Goal: Task Accomplishment & Management: Use online tool/utility

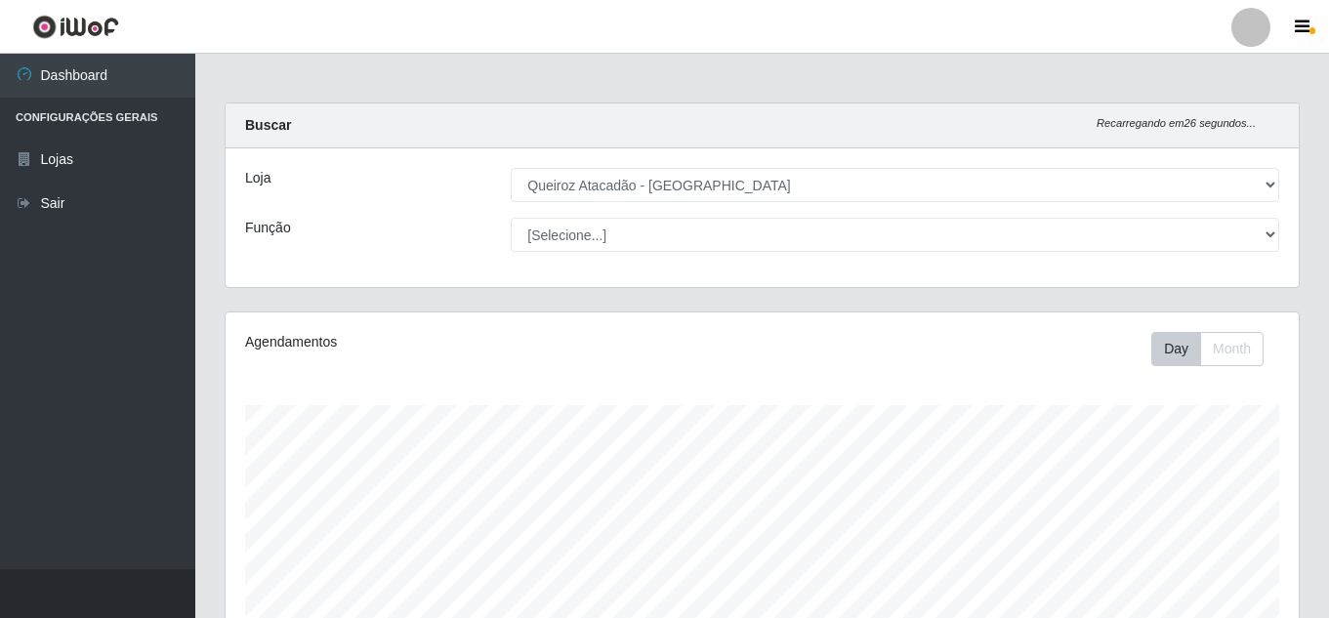
select select "225"
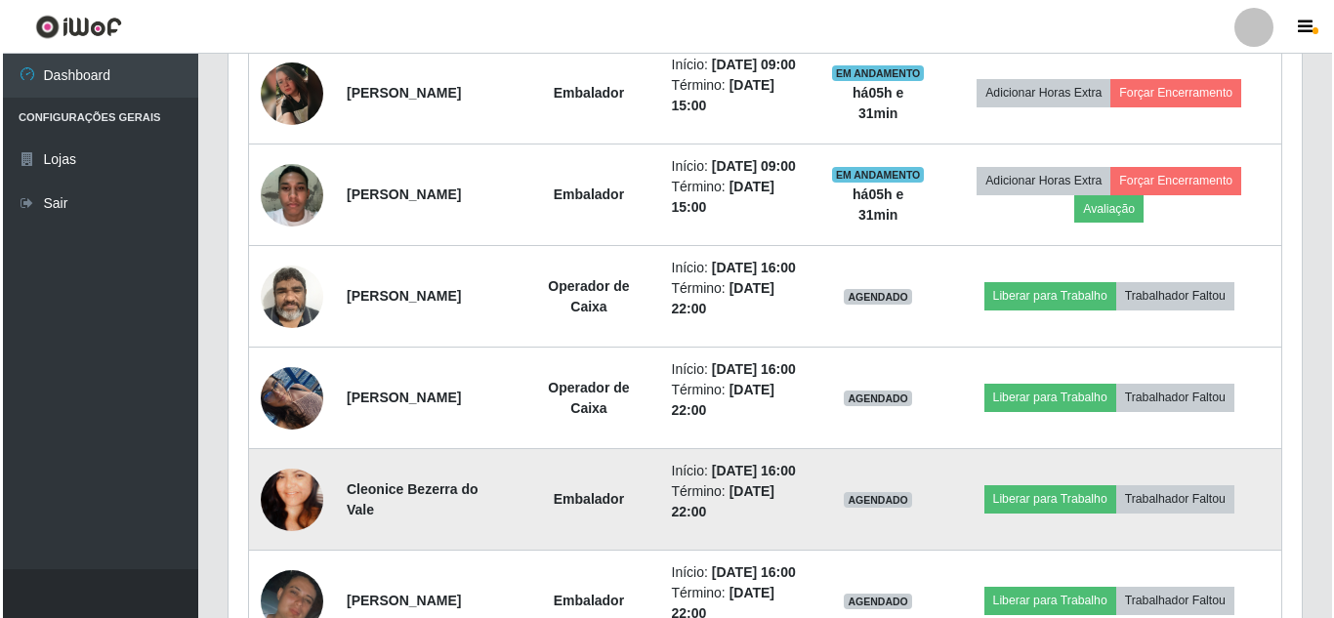
scroll to position [976, 0]
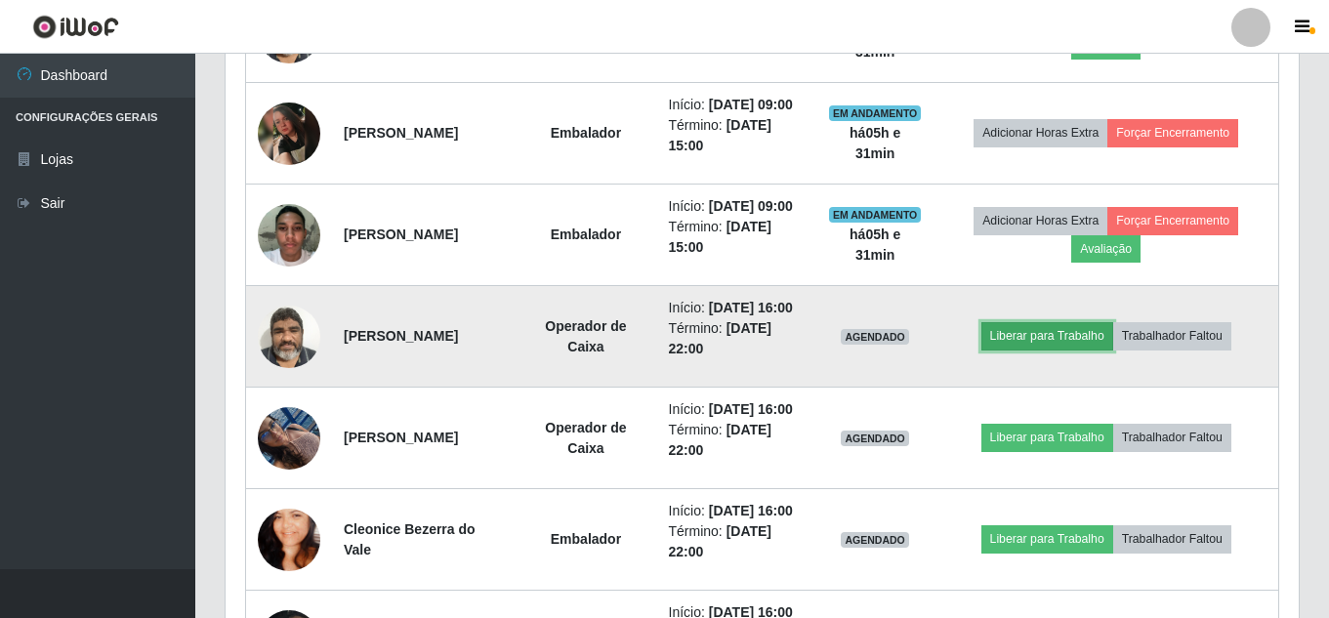
click at [1071, 350] on button "Liberar para Trabalho" at bounding box center [1047, 335] width 132 height 27
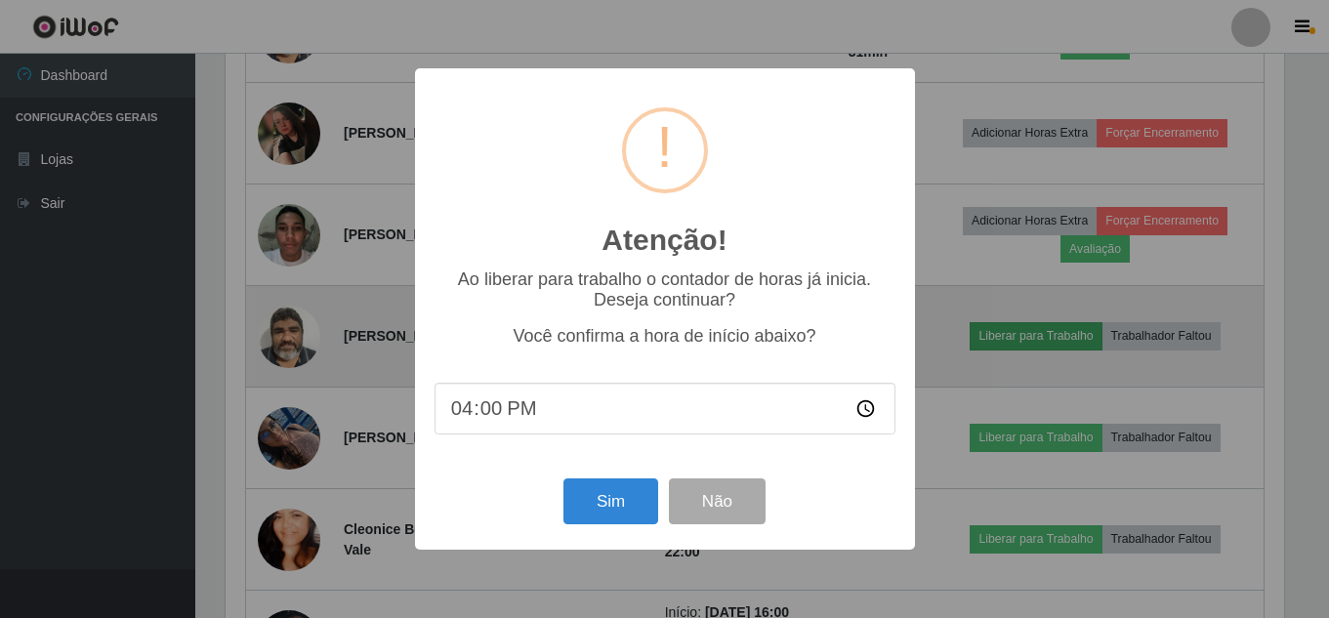
scroll to position [405, 1063]
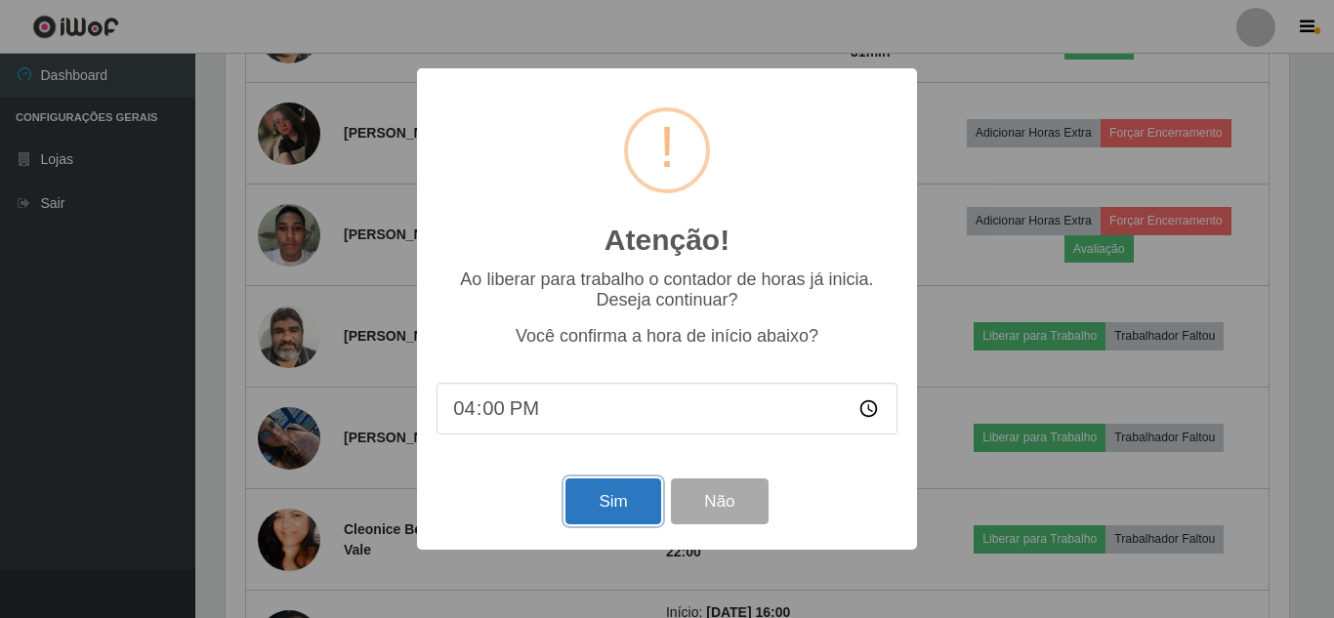
click at [627, 499] on button "Sim" at bounding box center [612, 501] width 95 height 46
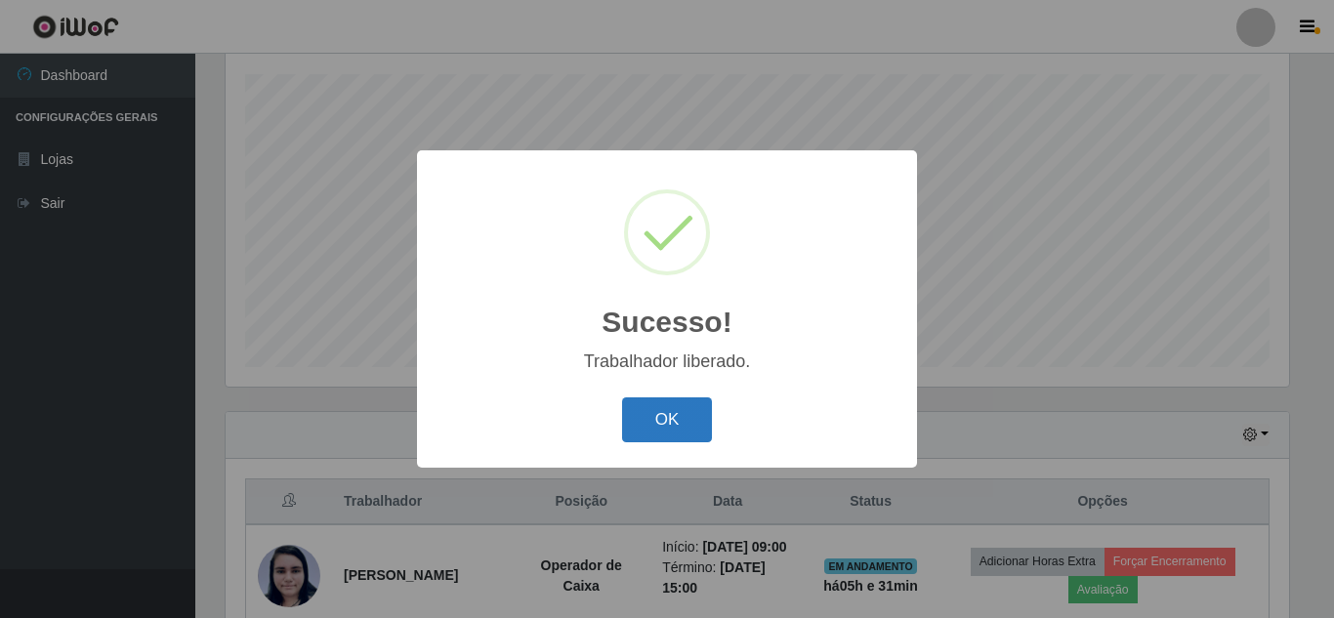
click at [673, 423] on button "OK" at bounding box center [667, 420] width 91 height 46
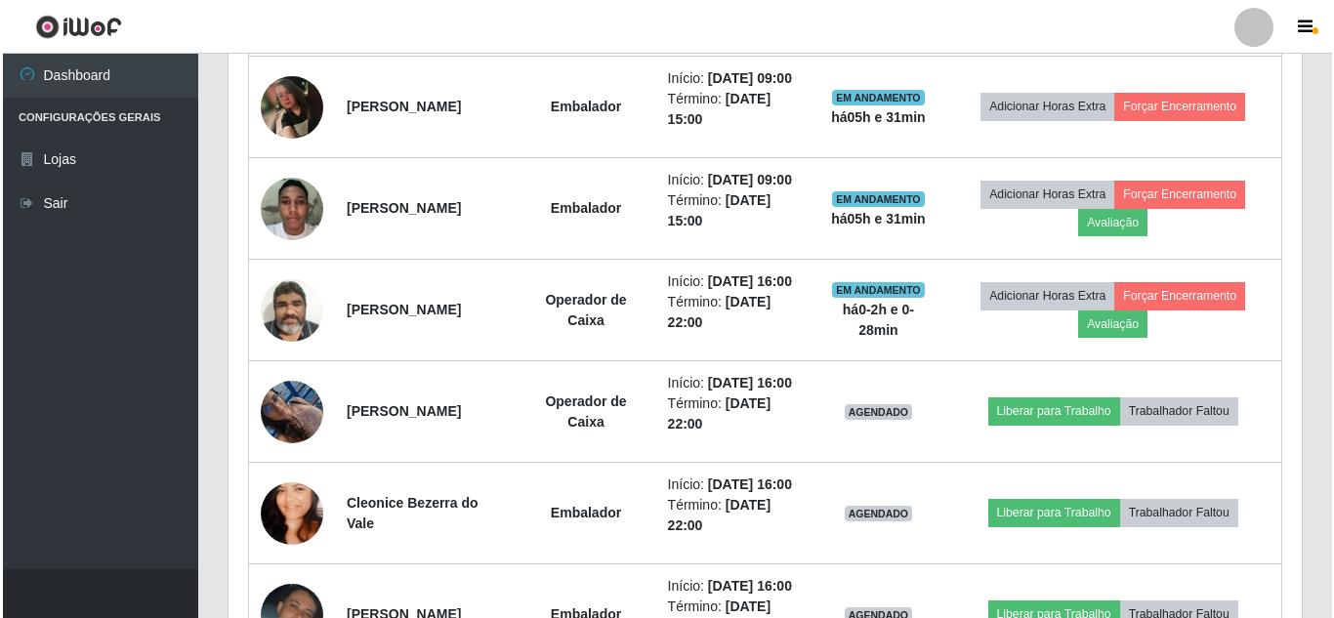
scroll to position [1015, 0]
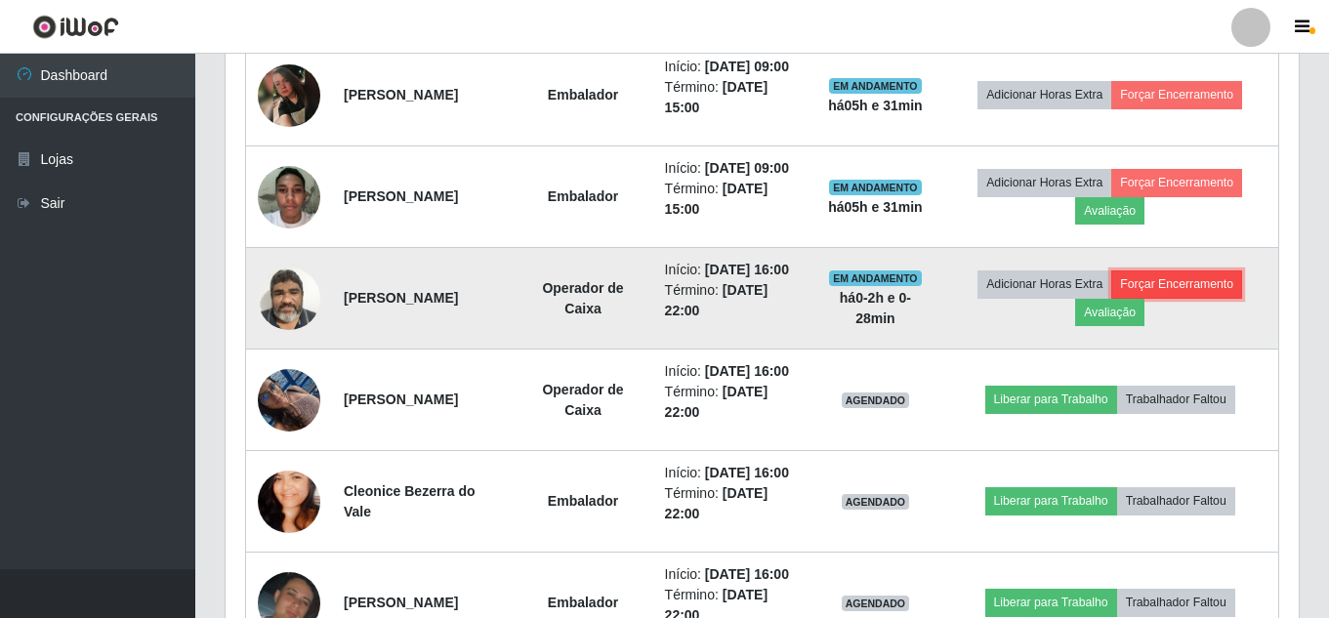
click at [1166, 298] on button "Forçar Encerramento" at bounding box center [1176, 283] width 131 height 27
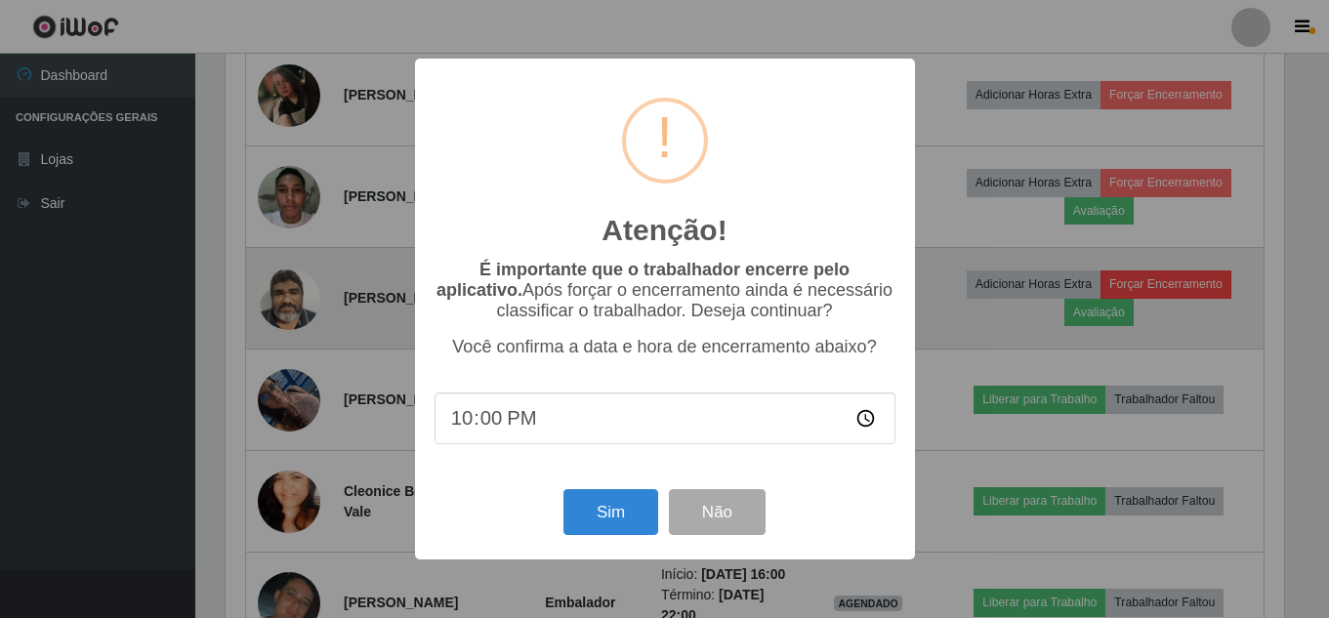
scroll to position [405, 1063]
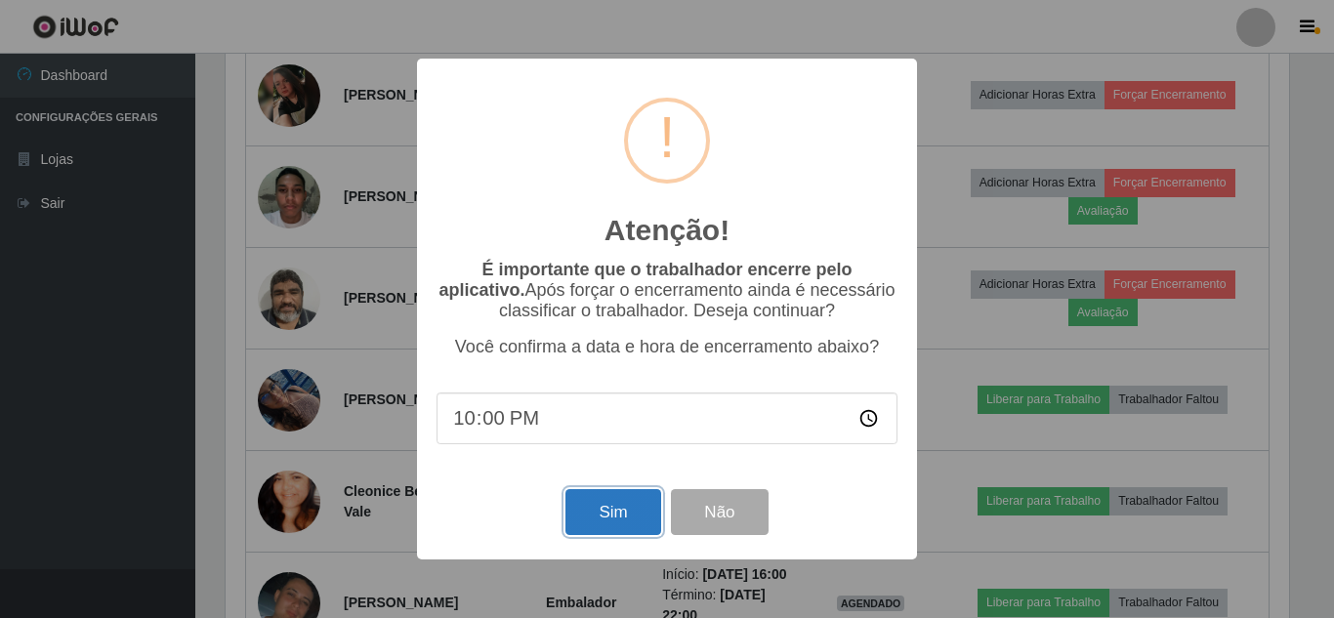
drag, startPoint x: 607, startPoint y: 531, endPoint x: 790, endPoint y: 457, distance: 197.1
click at [609, 528] on button "Sim" at bounding box center [612, 512] width 95 height 46
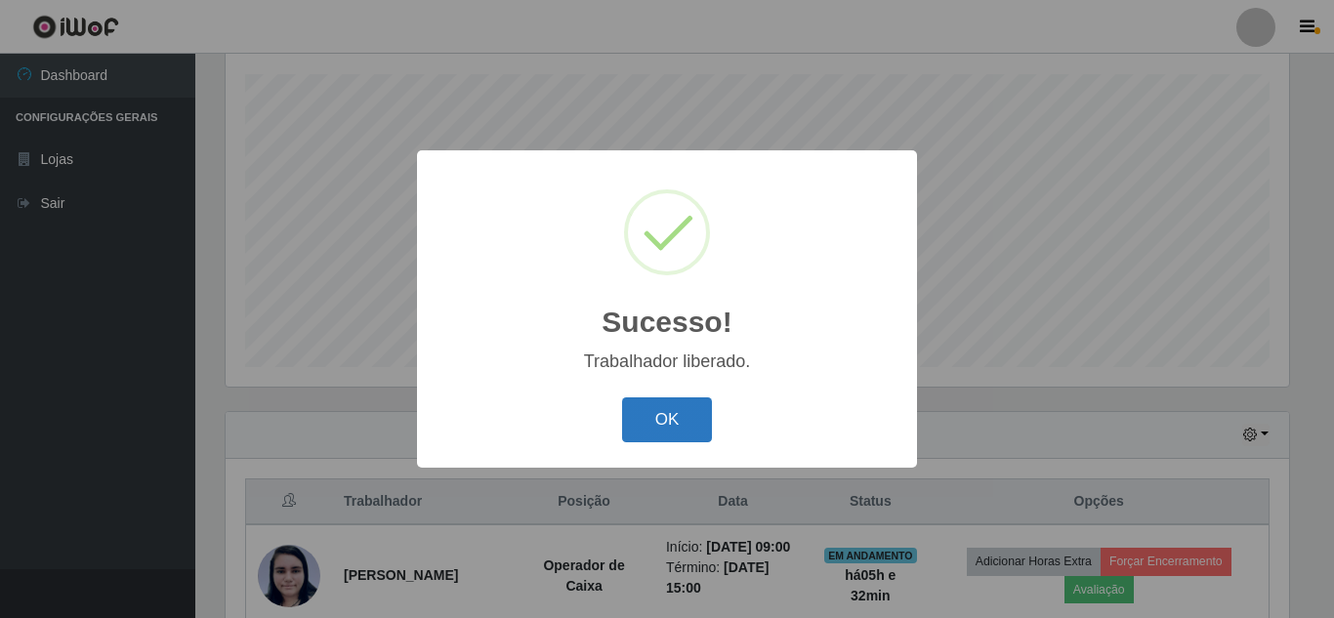
click at [656, 418] on button "OK" at bounding box center [667, 420] width 91 height 46
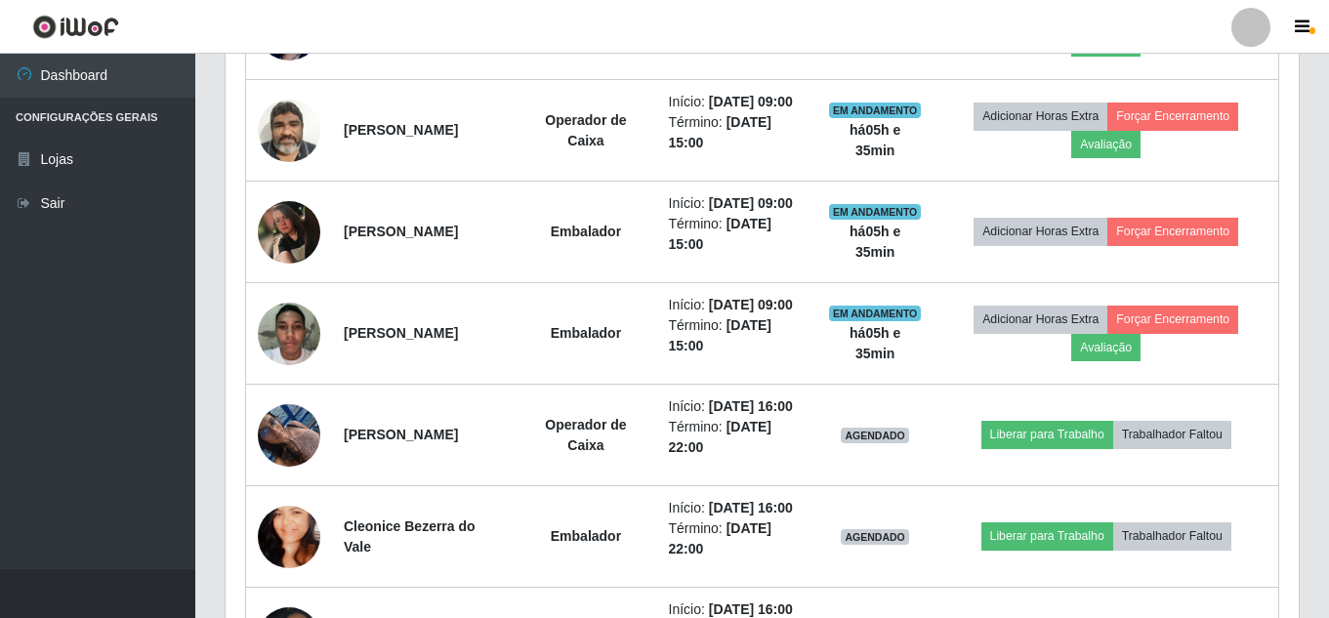
scroll to position [795, 0]
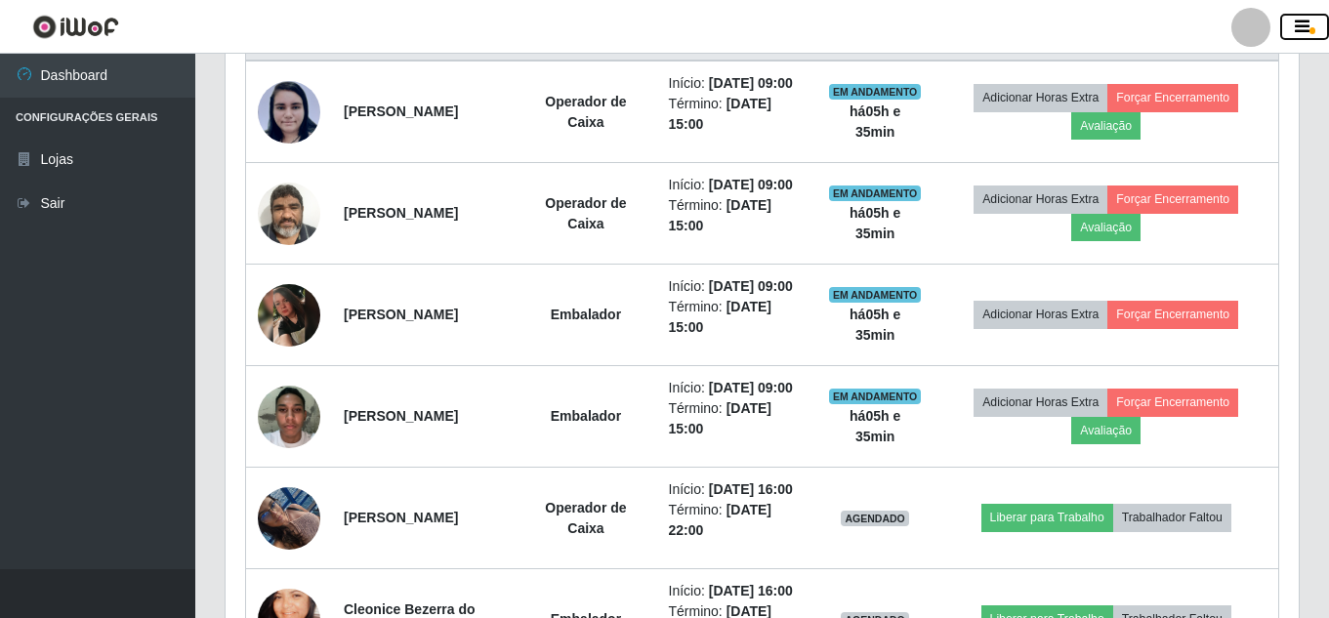
click at [1309, 26] on button "button" at bounding box center [1304, 27] width 49 height 27
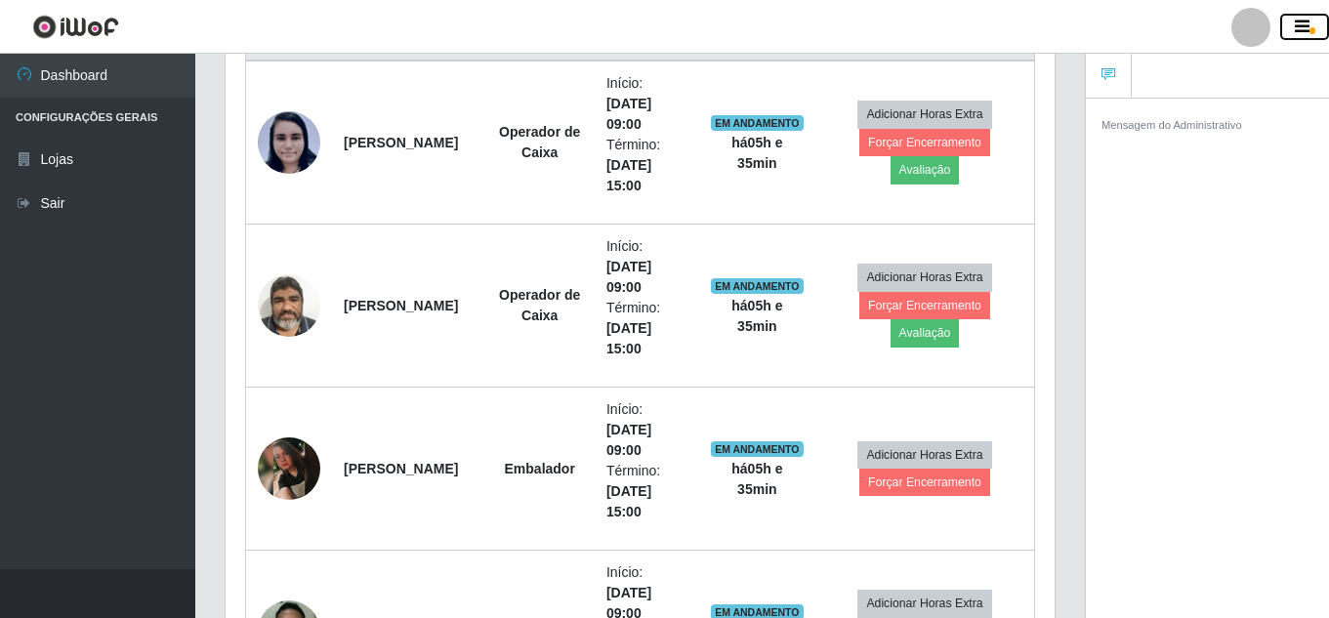
scroll to position [976094, 975671]
click at [1147, 84] on ul at bounding box center [1207, 76] width 243 height 45
click at [1159, 75] on ul at bounding box center [1207, 76] width 243 height 45
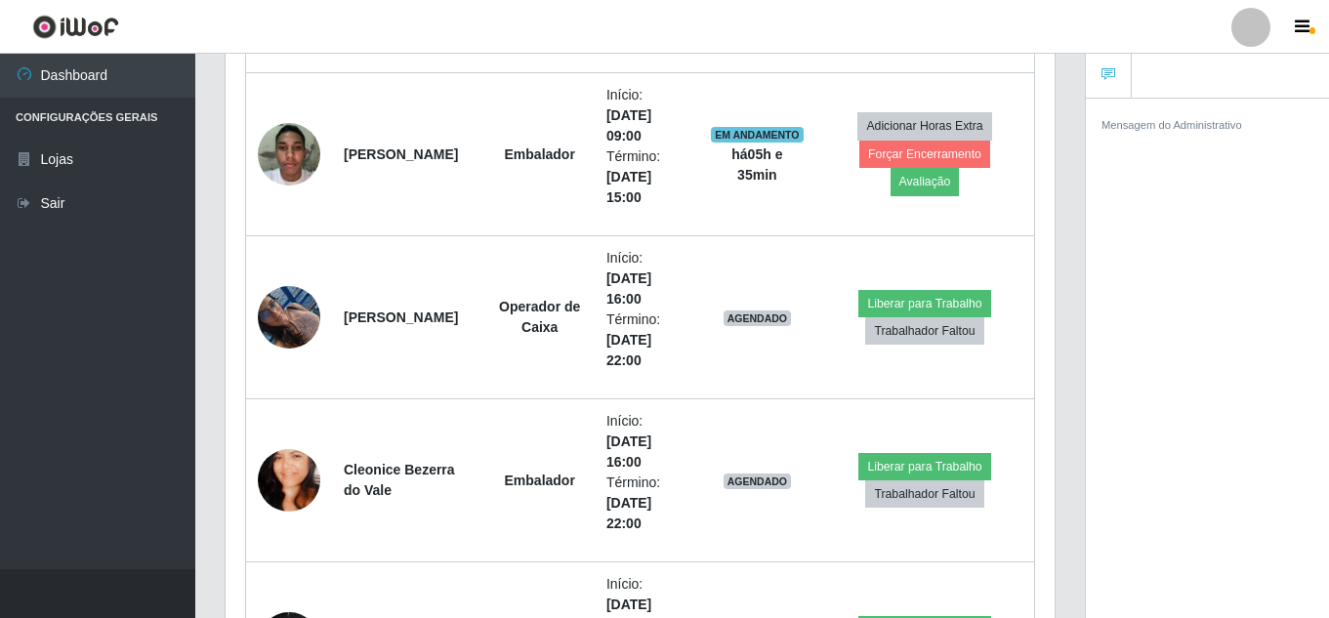
scroll to position [1335, 0]
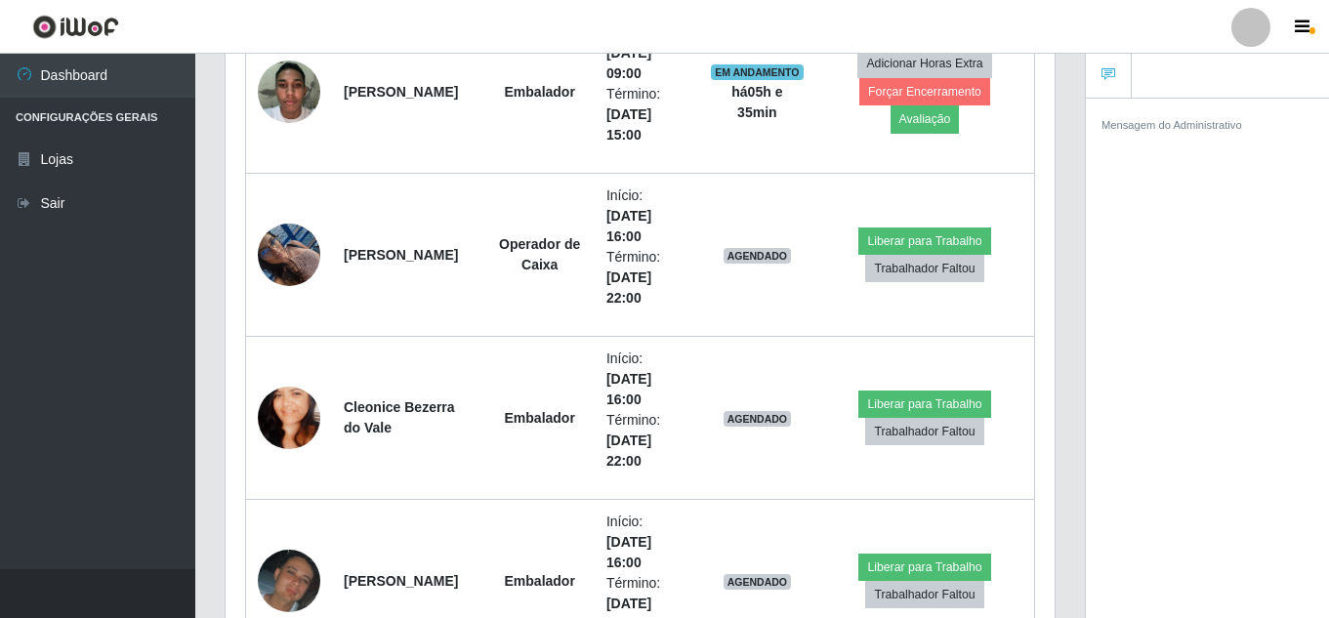
click at [1103, 72] on icon at bounding box center [1108, 74] width 14 height 14
click at [1144, 179] on div "Mensagem do Administrativo" at bounding box center [1207, 361] width 243 height 527
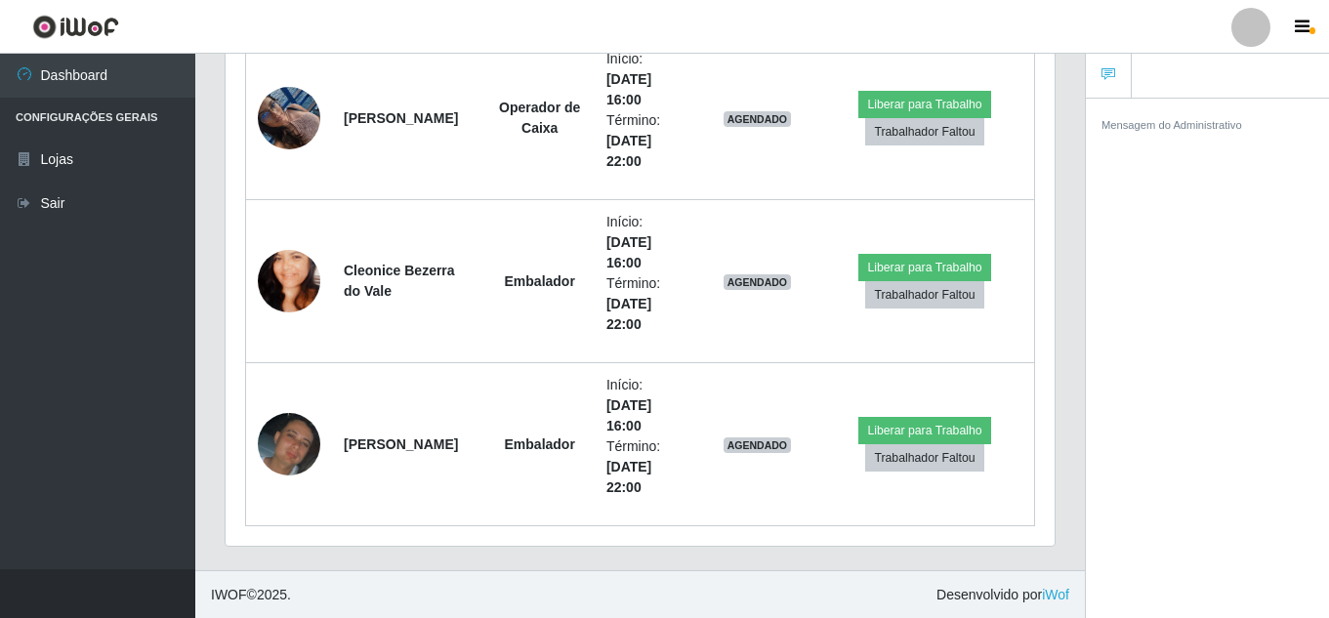
scroll to position [1473, 0]
click at [1169, 157] on div "Mensagem do Administrativo" at bounding box center [1207, 361] width 243 height 527
click at [1164, 128] on small "Mensagem do Administrativo" at bounding box center [1171, 125] width 141 height 12
click at [1252, 125] on div "Mensagem do Administrativo" at bounding box center [1207, 124] width 212 height 21
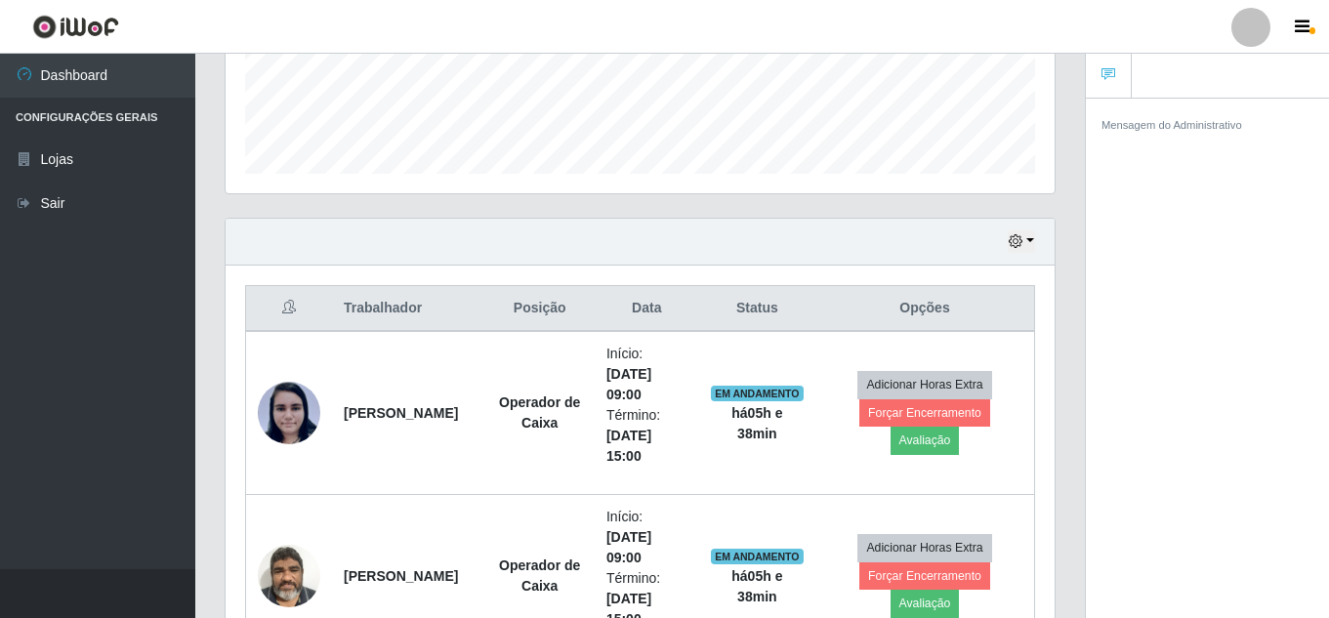
scroll to position [496, 0]
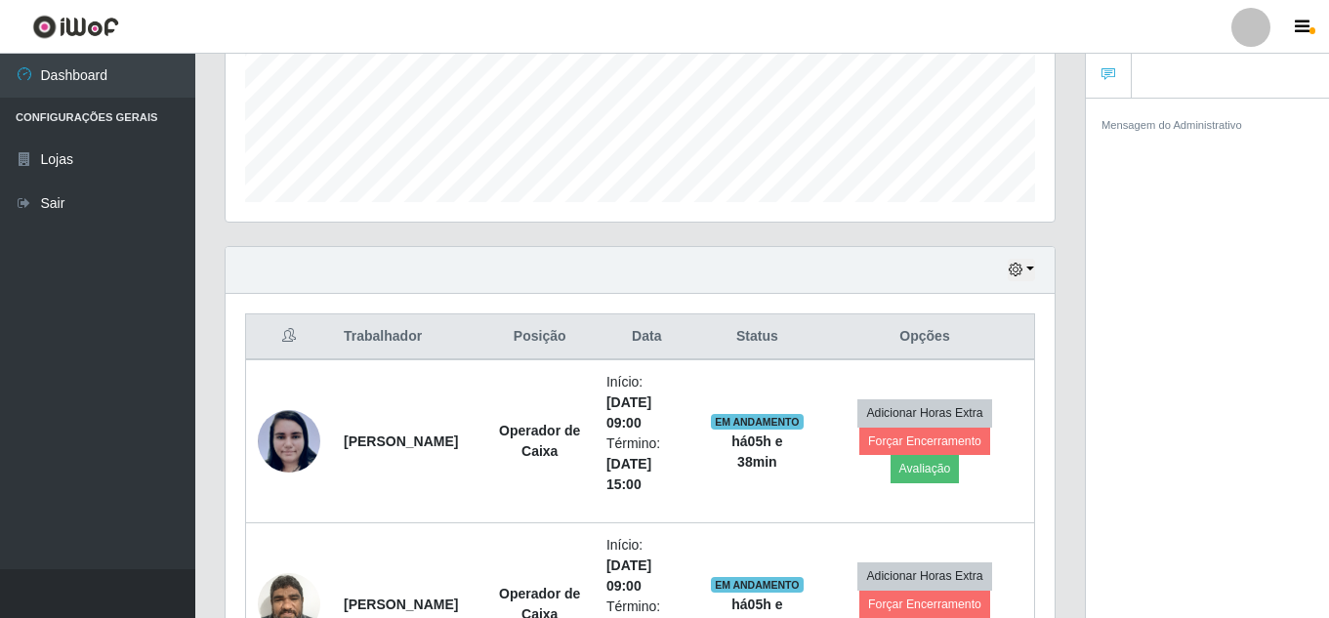
drag, startPoint x: 574, startPoint y: 323, endPoint x: 519, endPoint y: 353, distance: 62.0
drag, startPoint x: 519, startPoint y: 353, endPoint x: 395, endPoint y: 216, distance: 185.2
click at [395, 216] on div "Agendamentos Day Month 27/07 Agendamentos 54" at bounding box center [640, 18] width 829 height 405
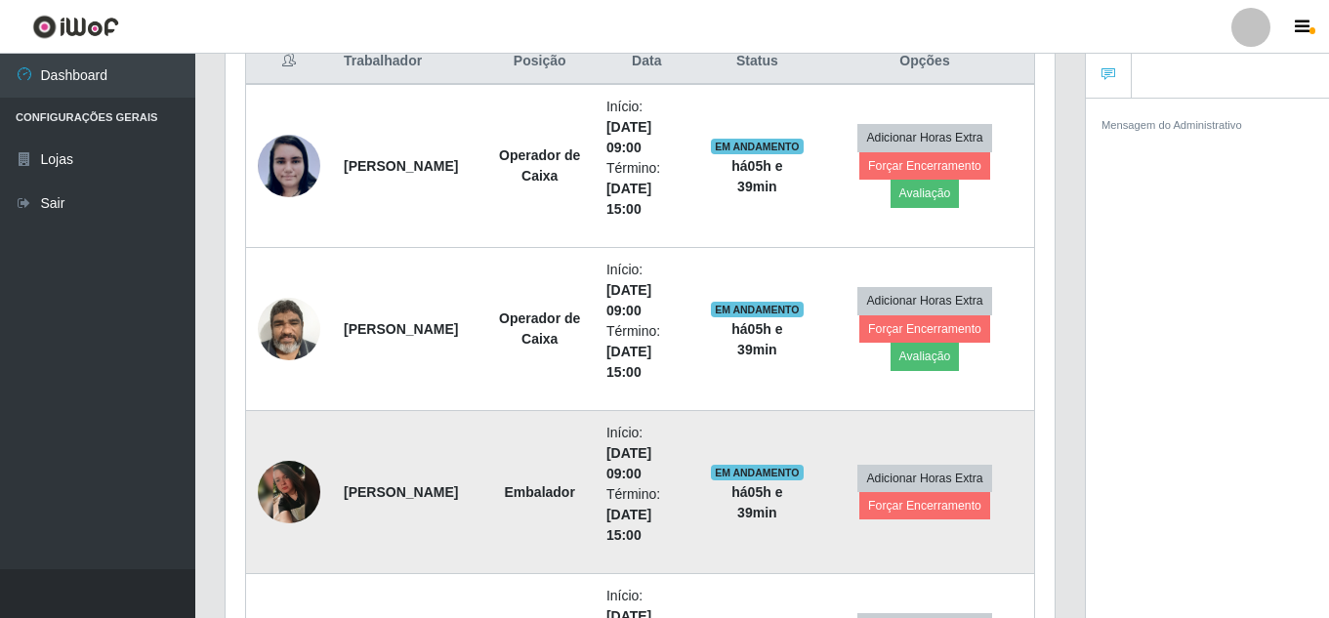
scroll to position [789, 0]
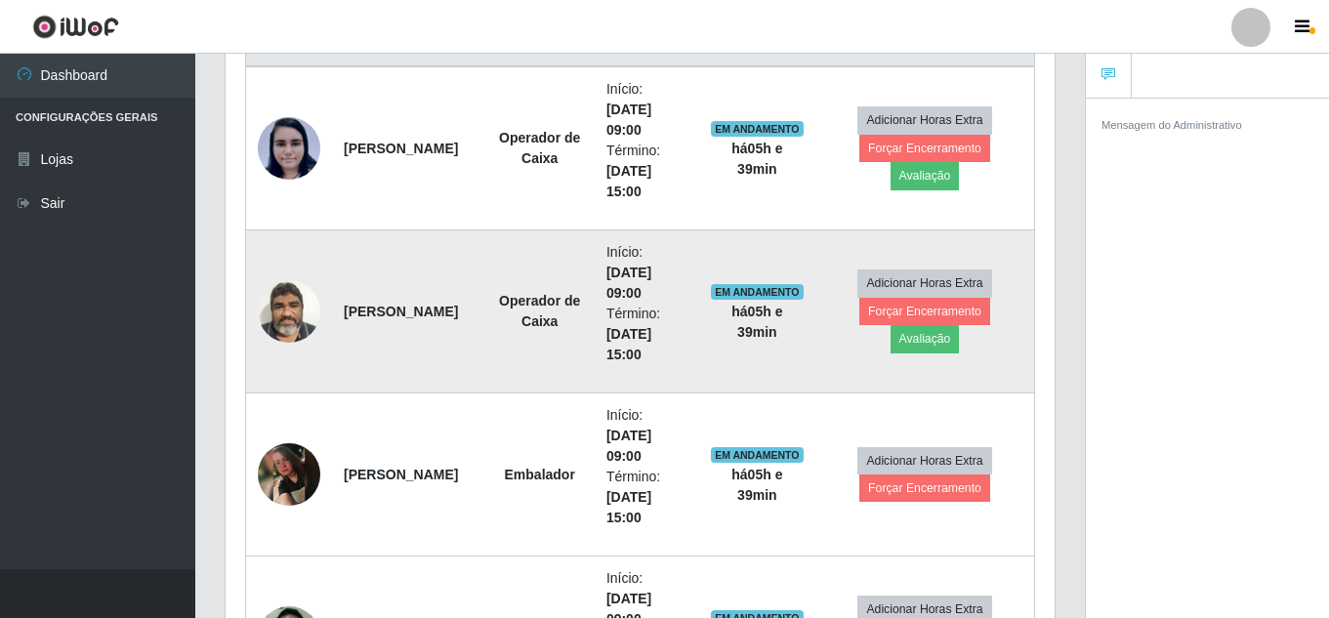
drag, startPoint x: 591, startPoint y: 365, endPoint x: 305, endPoint y: 338, distance: 287.4
click at [305, 338] on img at bounding box center [289, 311] width 62 height 83
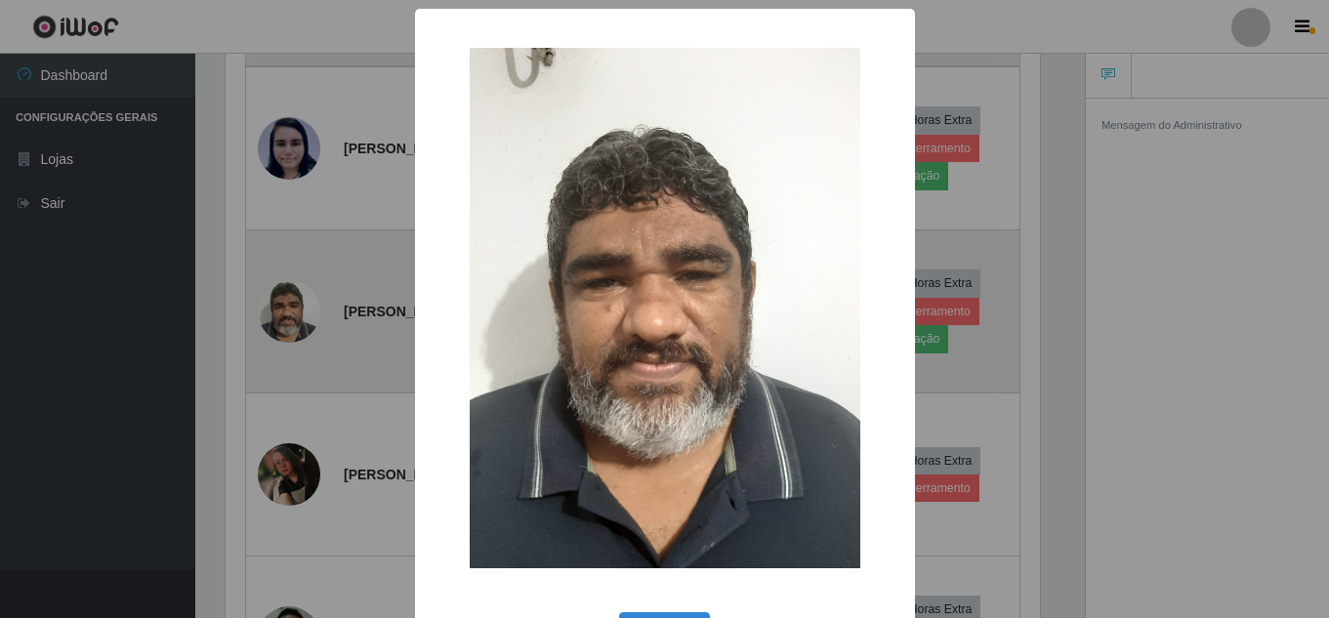
scroll to position [405, 819]
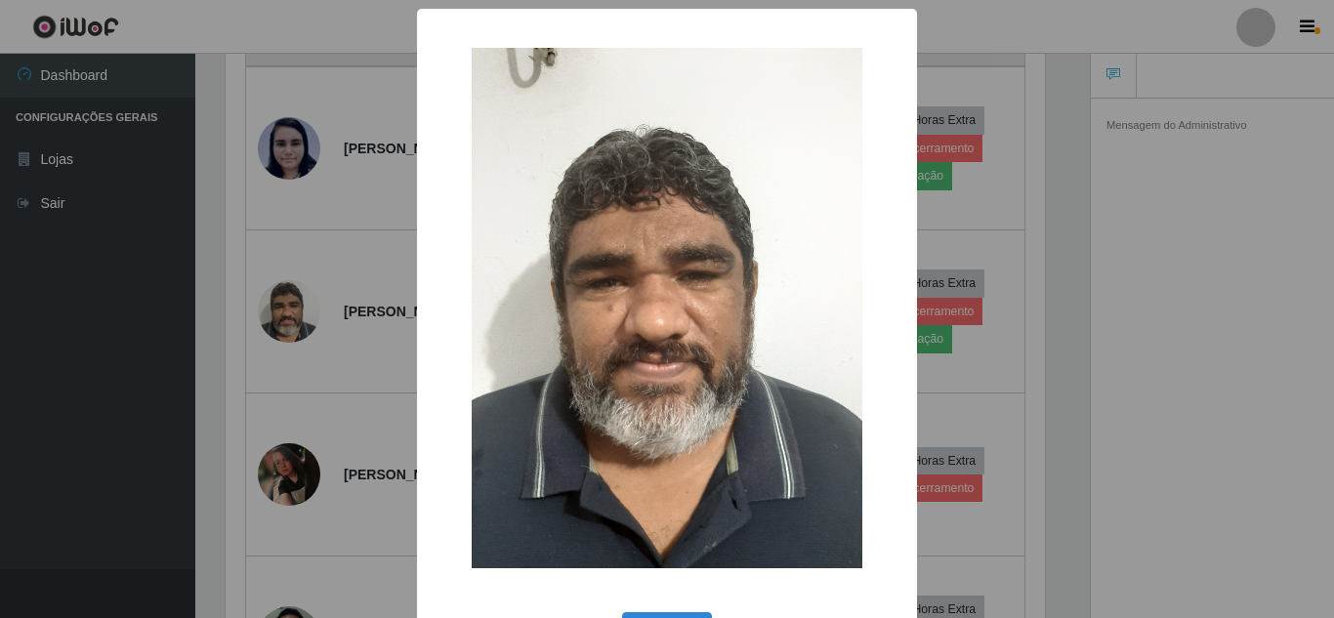
click at [1061, 204] on div "× OK Cancel" at bounding box center [667, 309] width 1334 height 618
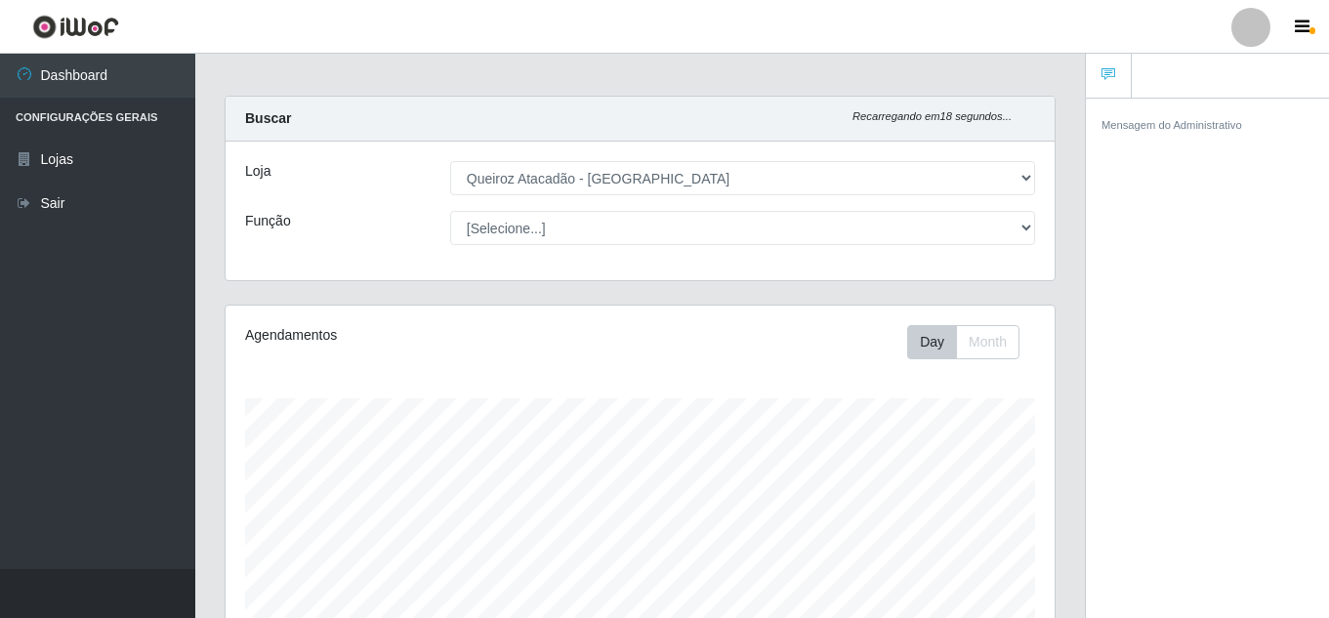
scroll to position [0, 0]
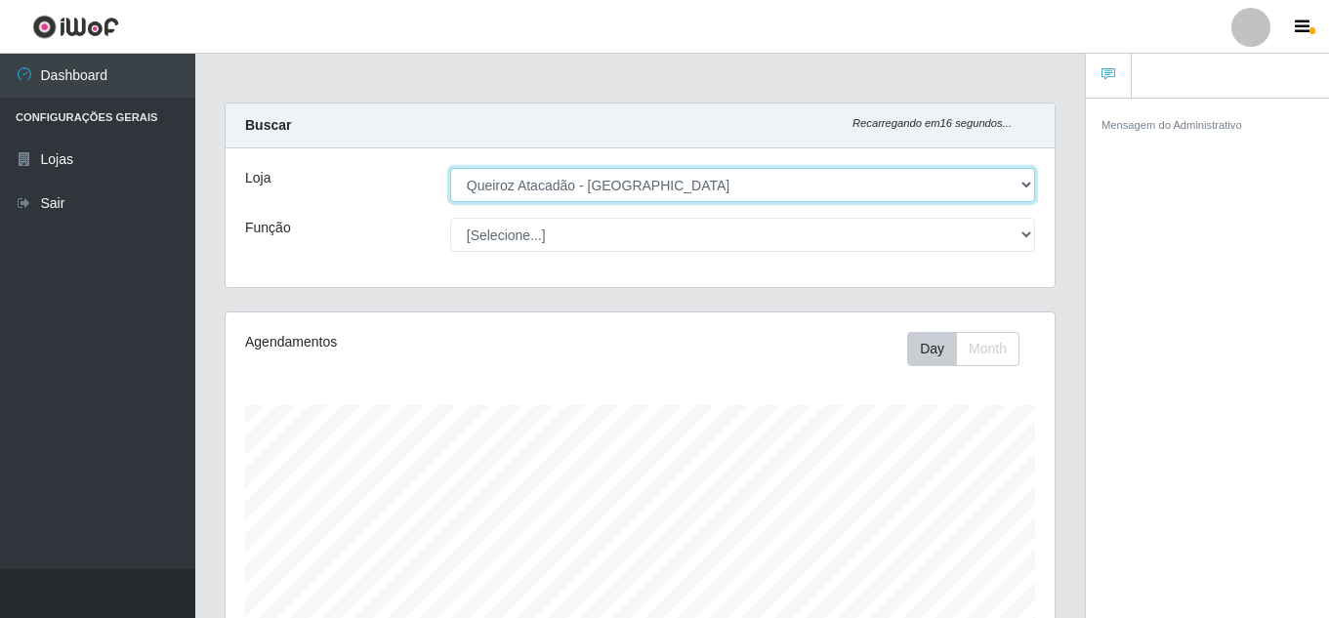
click at [1032, 186] on select "[Selecione...] Queiroz Atacadão - [GEOGRAPHIC_DATA]" at bounding box center [742, 185] width 585 height 34
click at [450, 168] on select "[Selecione...] Queiroz Atacadão - [GEOGRAPHIC_DATA]" at bounding box center [742, 185] width 585 height 34
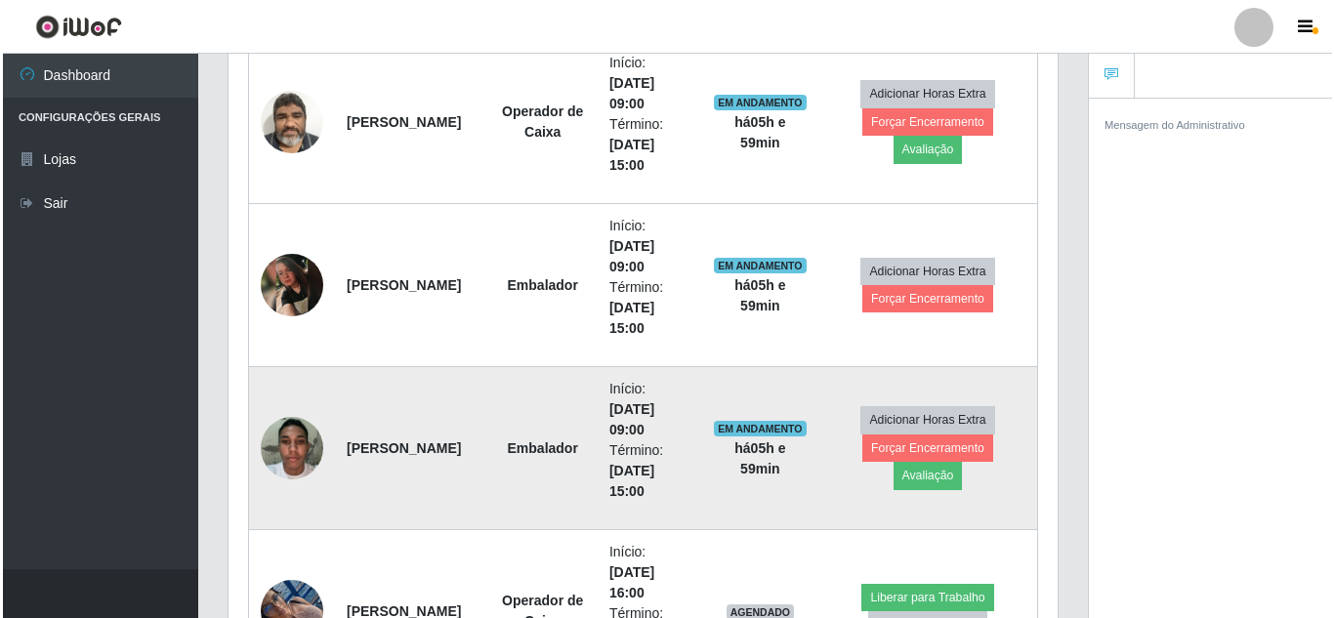
scroll to position [984, 0]
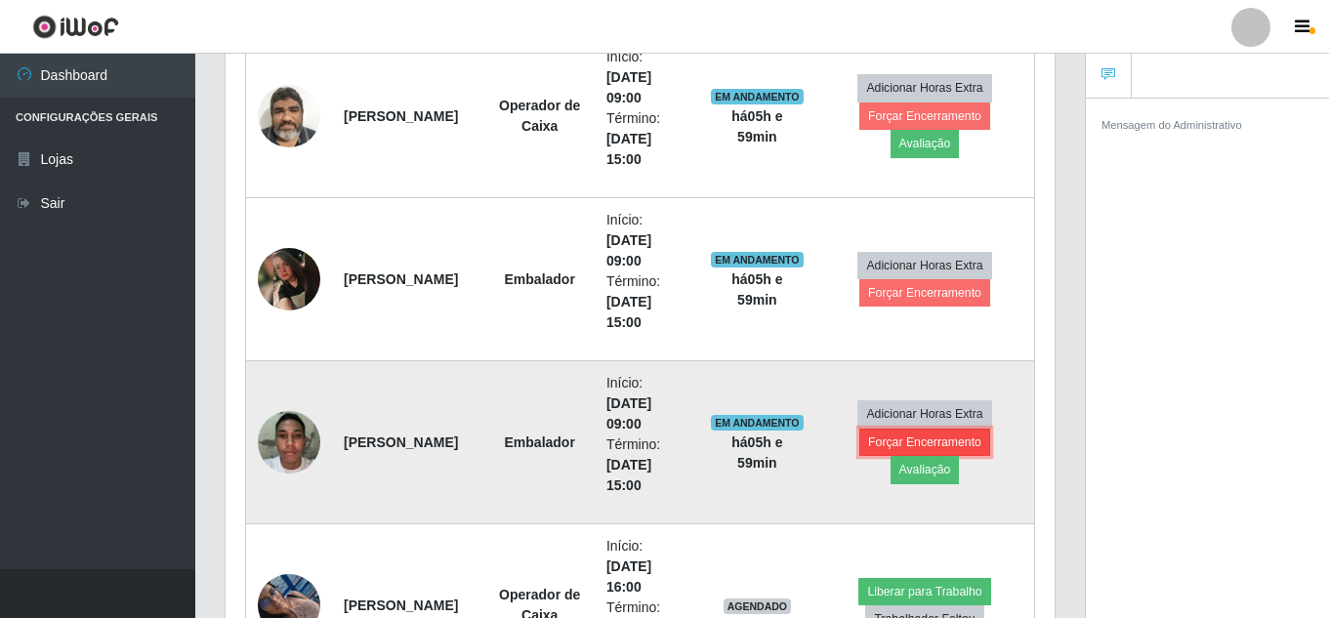
click at [912, 436] on button "Forçar Encerramento" at bounding box center [924, 442] width 131 height 27
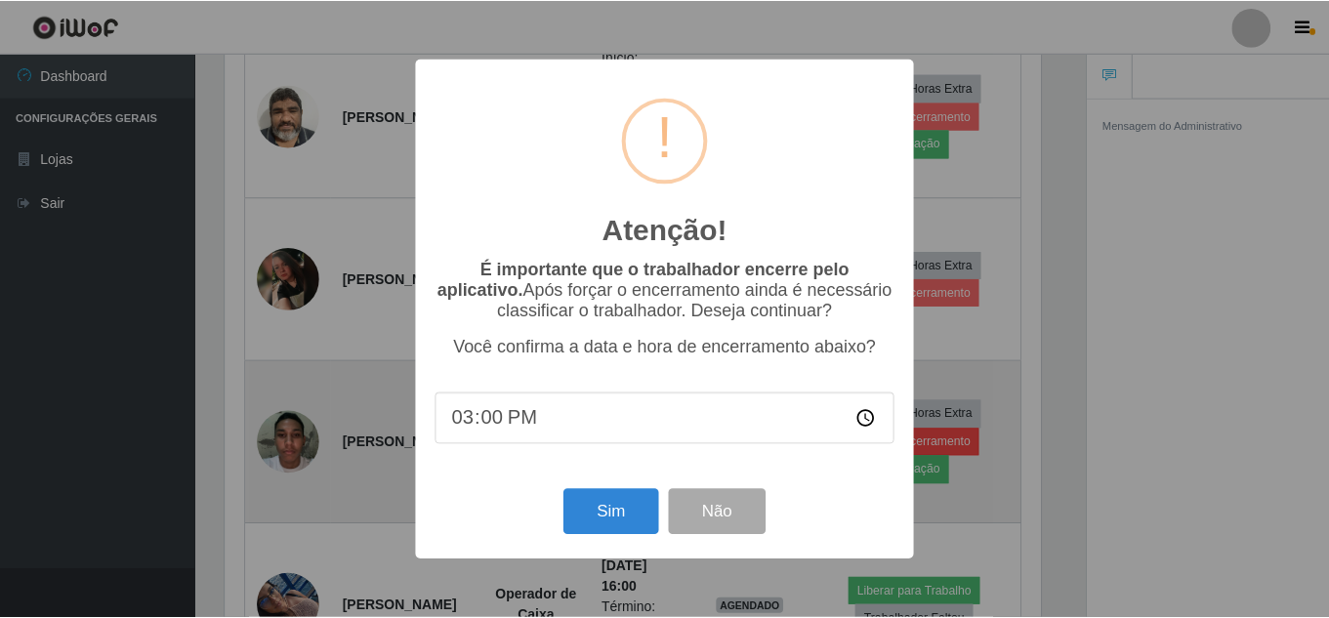
scroll to position [405, 819]
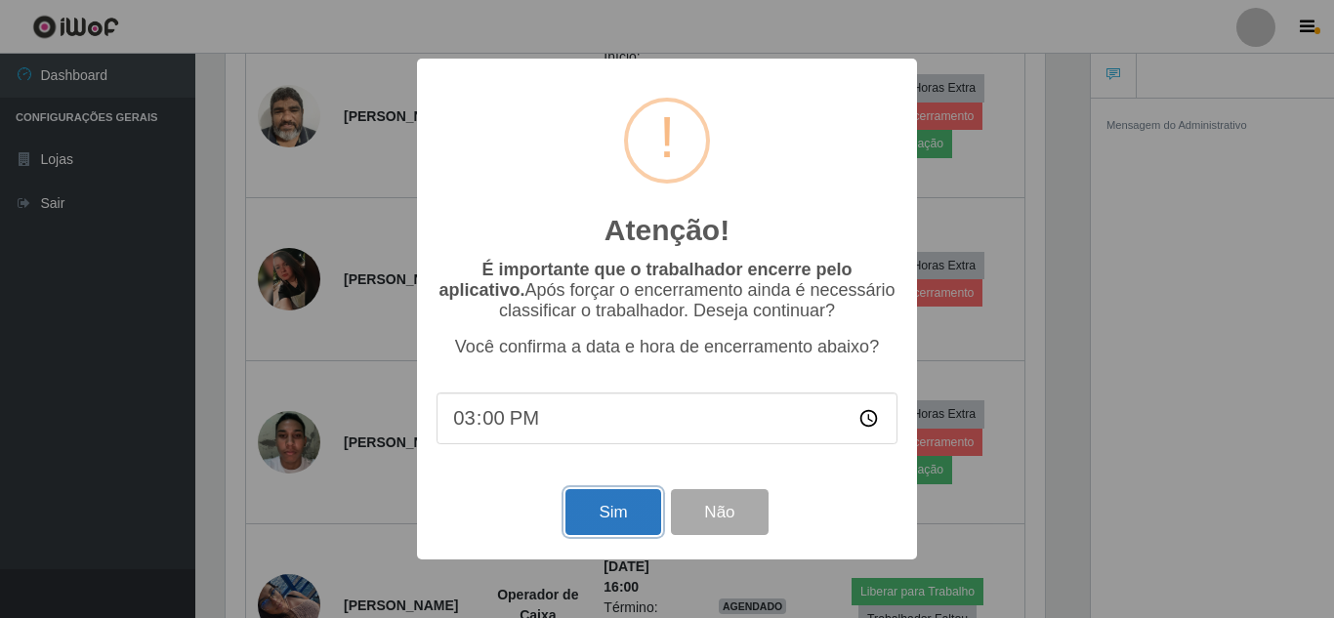
click at [598, 510] on button "Sim" at bounding box center [612, 512] width 95 height 46
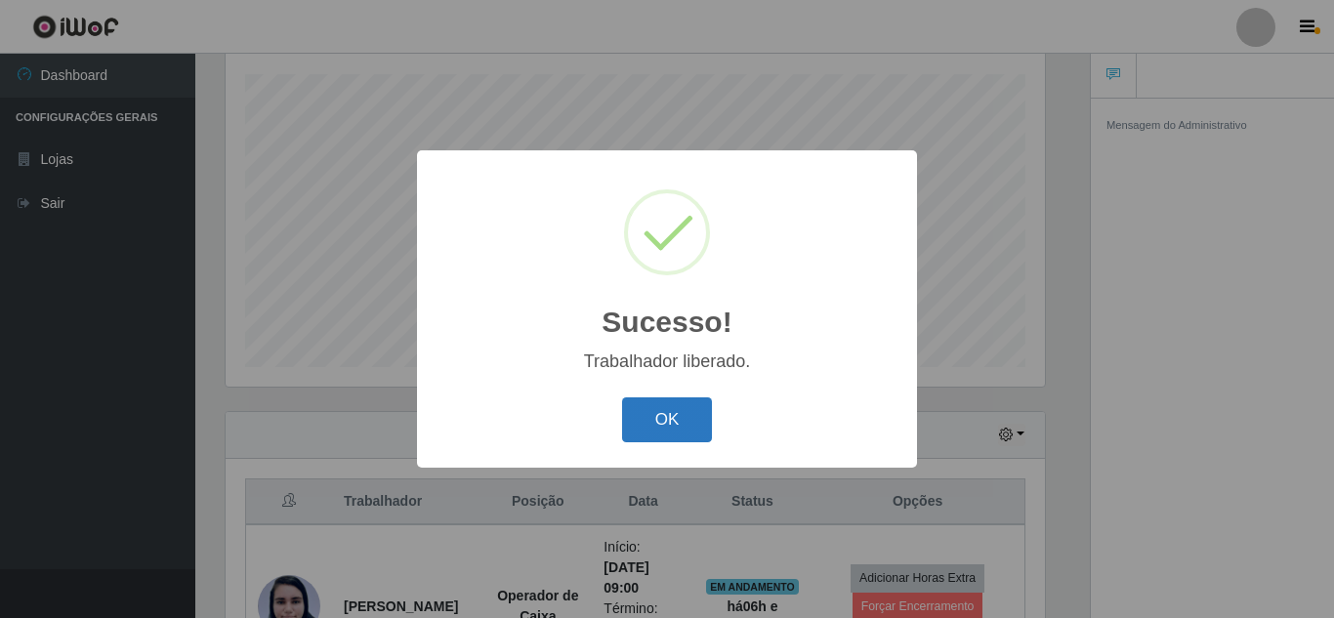
click at [663, 423] on button "OK" at bounding box center [667, 420] width 91 height 46
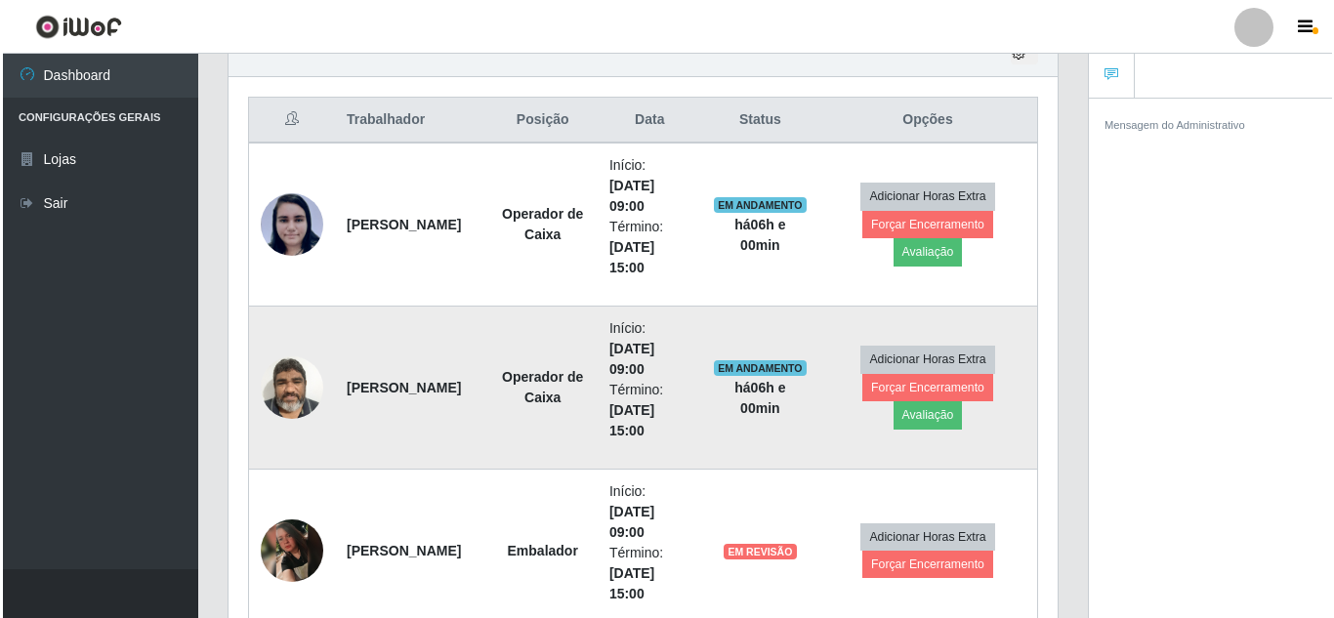
scroll to position [624, 0]
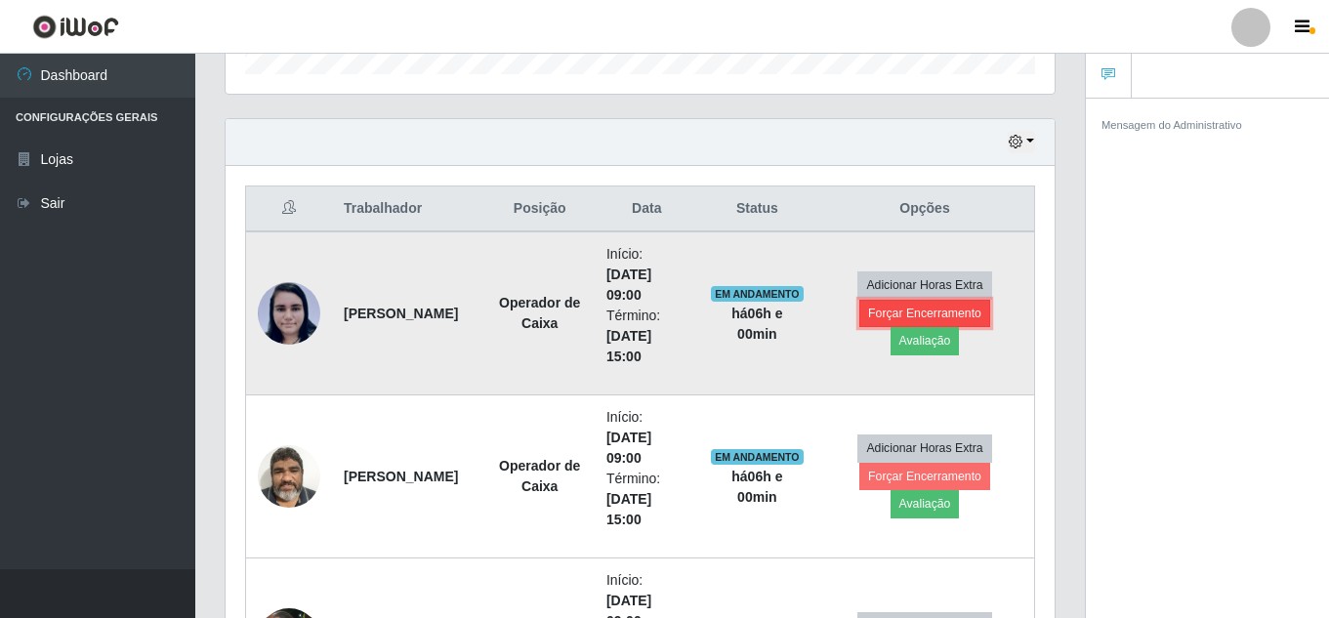
click at [889, 310] on button "Forçar Encerramento" at bounding box center [924, 313] width 131 height 27
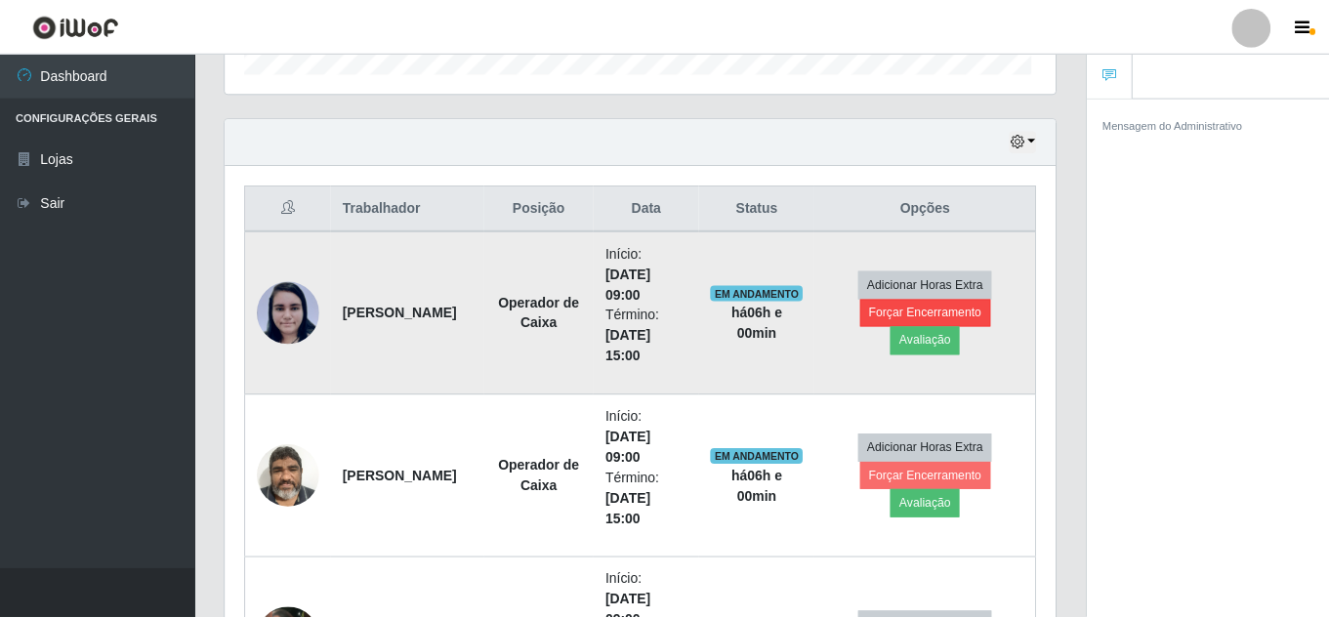
scroll to position [405, 819]
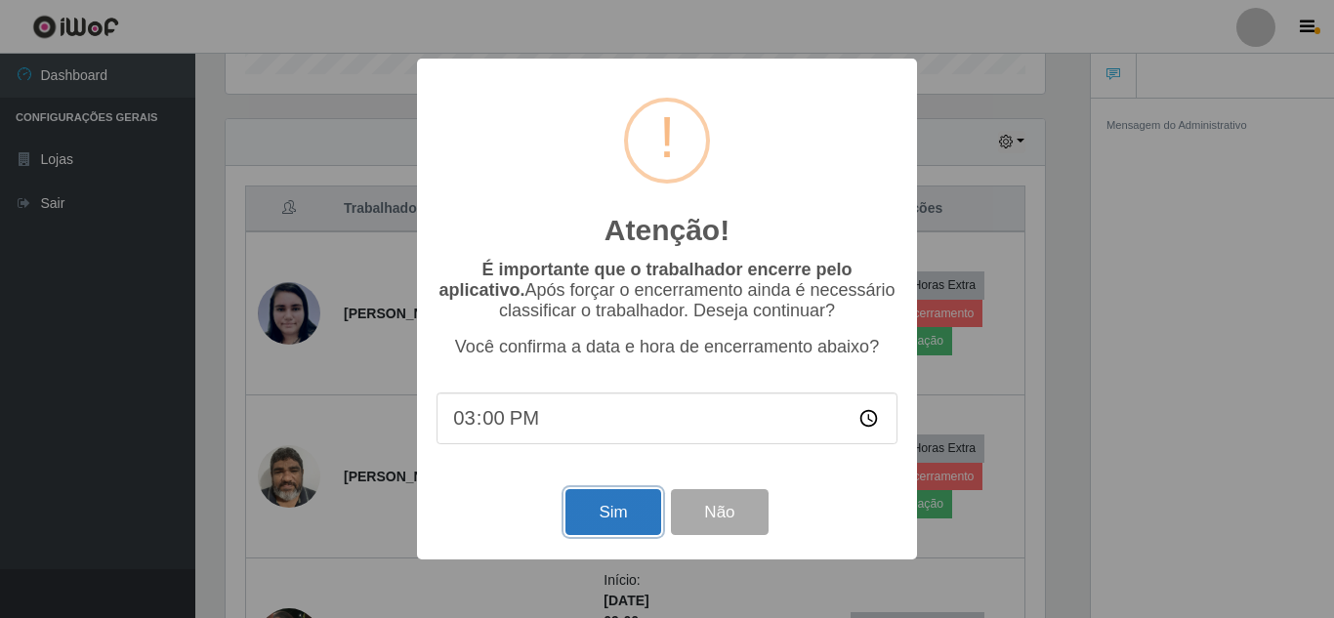
click at [597, 519] on button "Sim" at bounding box center [612, 512] width 95 height 46
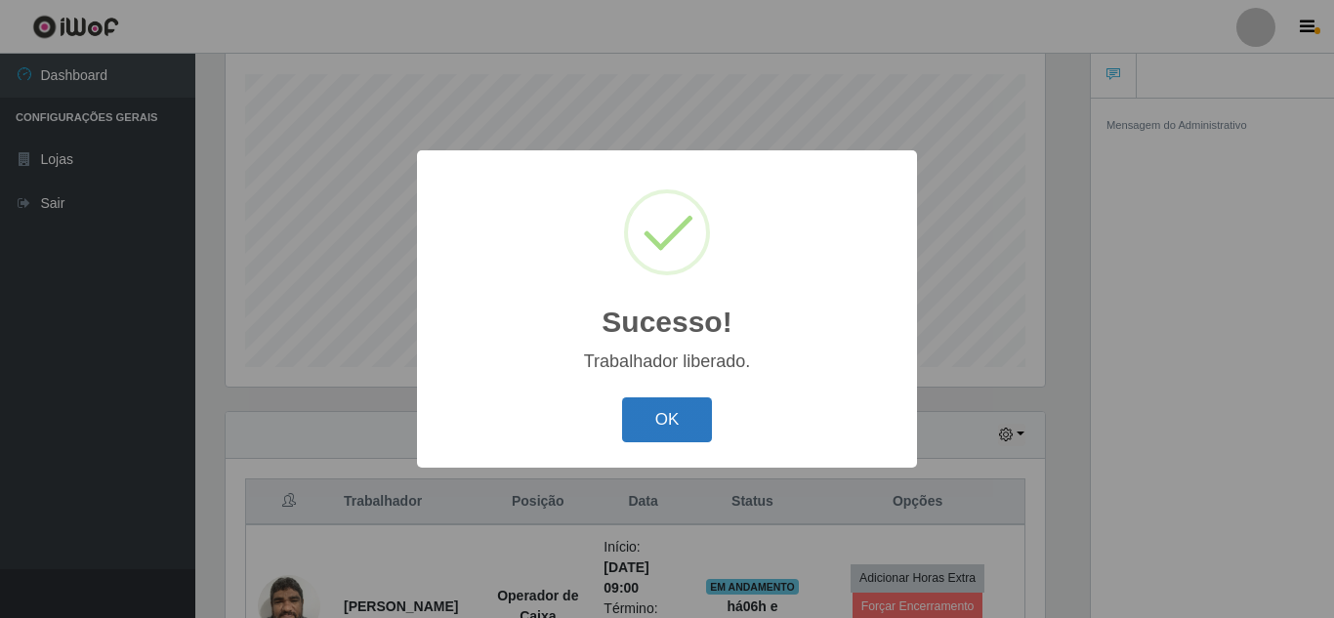
click at [640, 428] on button "OK" at bounding box center [667, 420] width 91 height 46
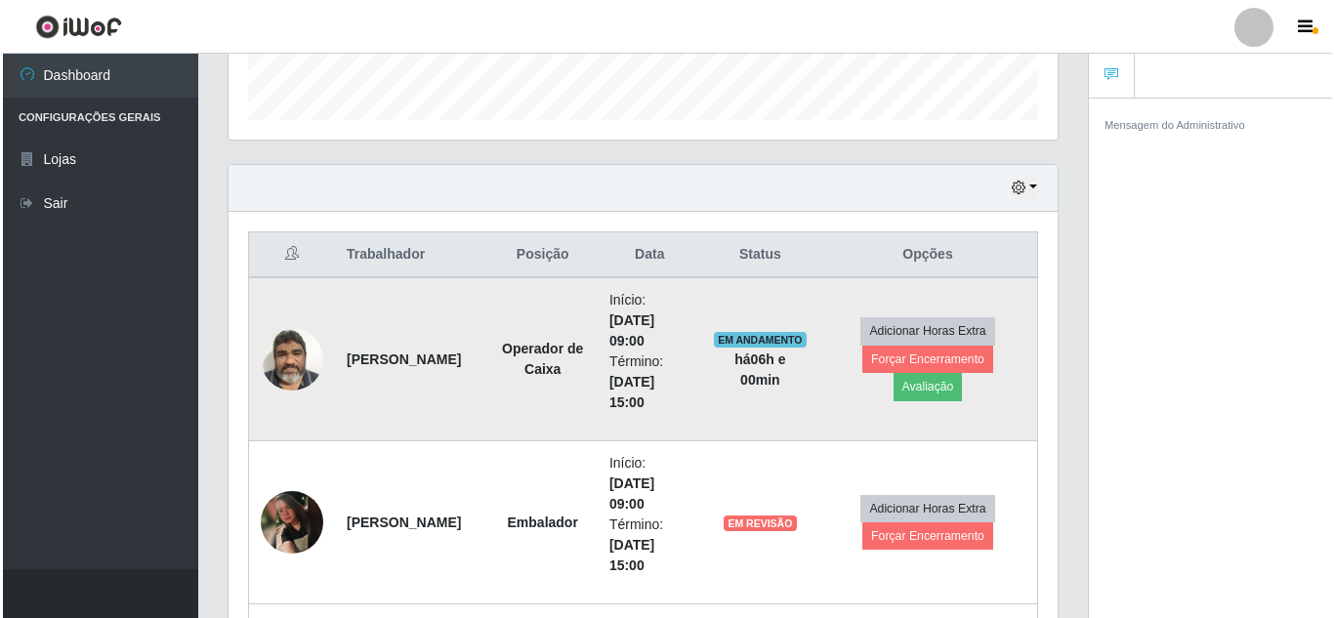
scroll to position [722, 0]
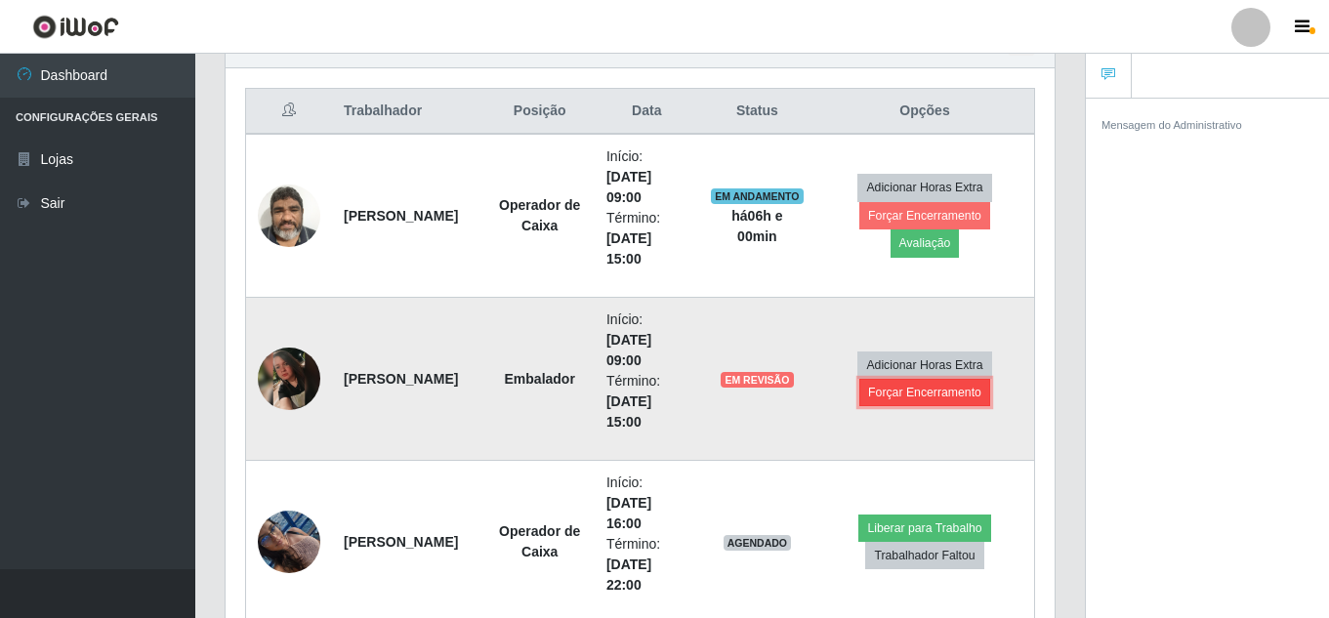
click at [920, 394] on button "Forçar Encerramento" at bounding box center [924, 392] width 131 height 27
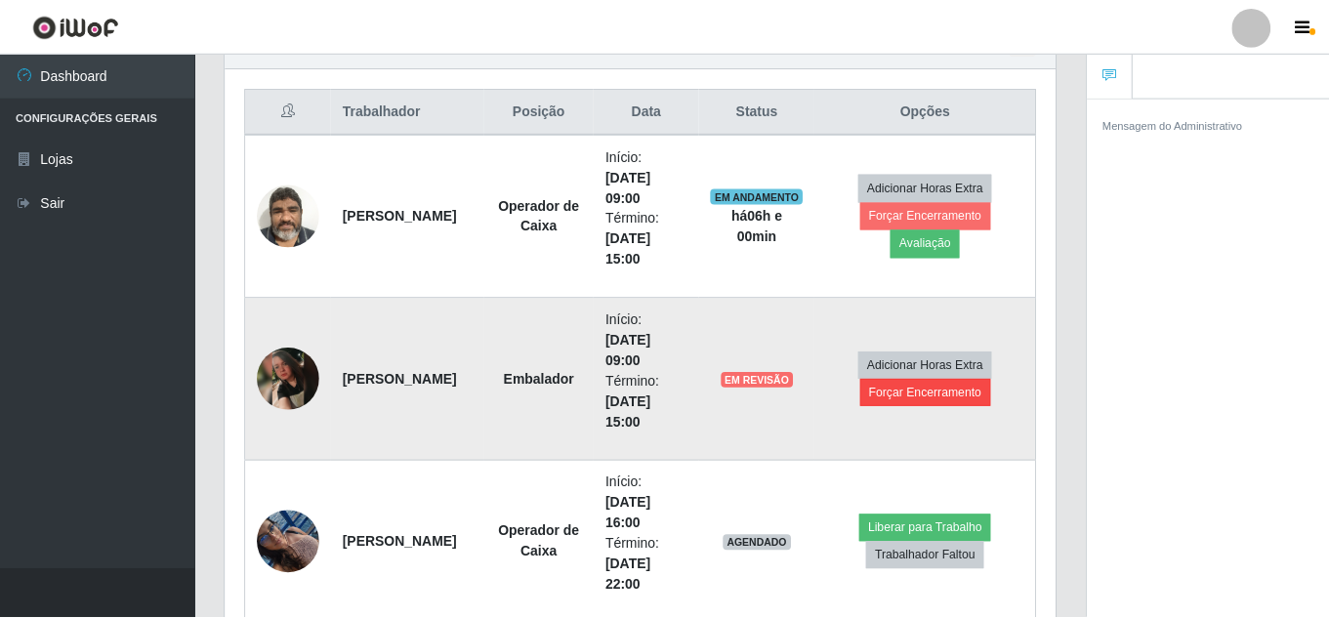
scroll to position [405, 819]
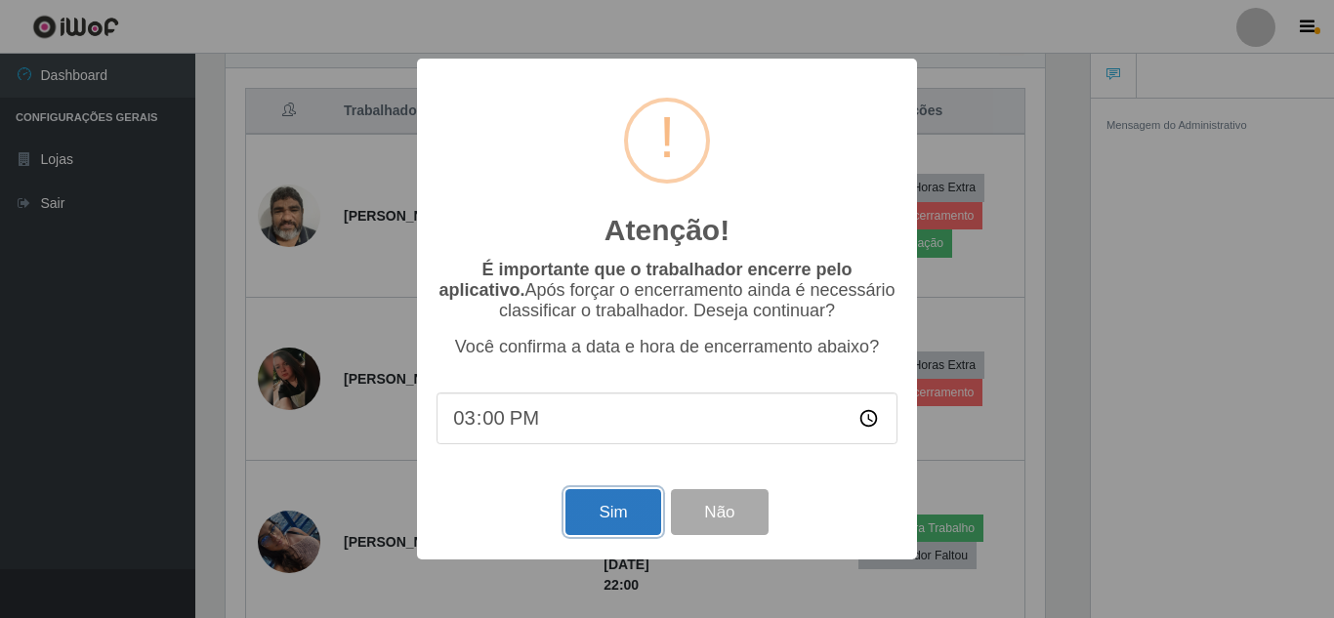
click at [627, 512] on button "Sim" at bounding box center [612, 512] width 95 height 46
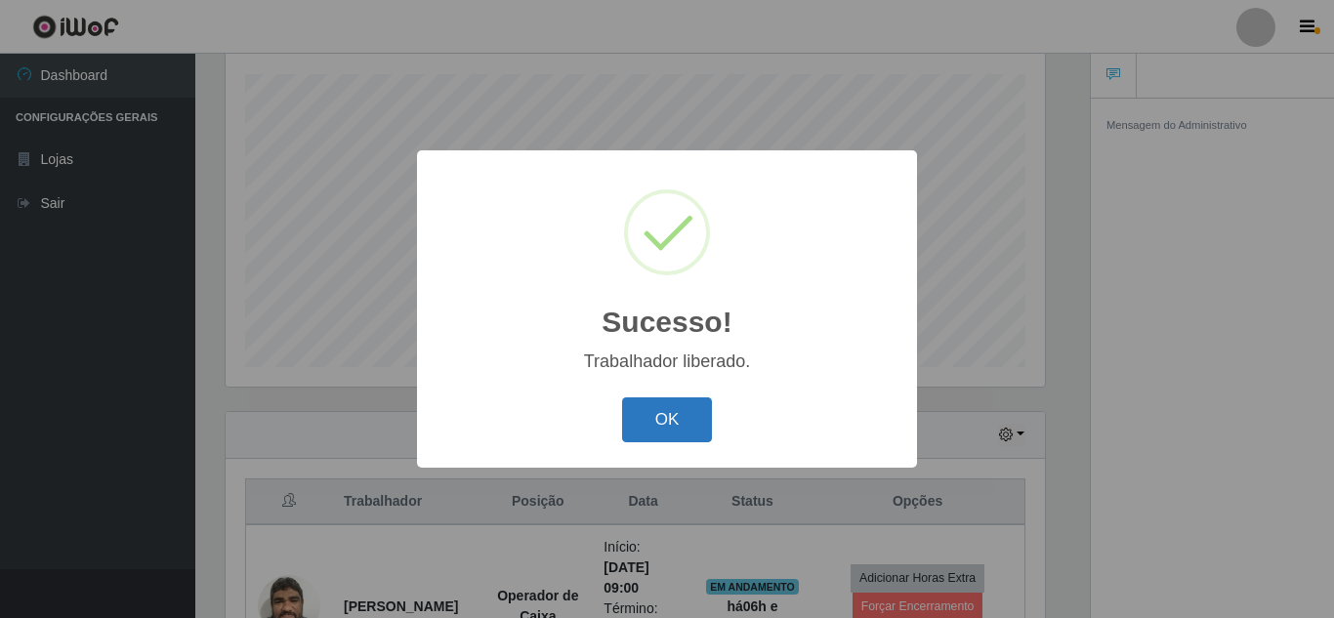
click at [664, 419] on button "OK" at bounding box center [667, 420] width 91 height 46
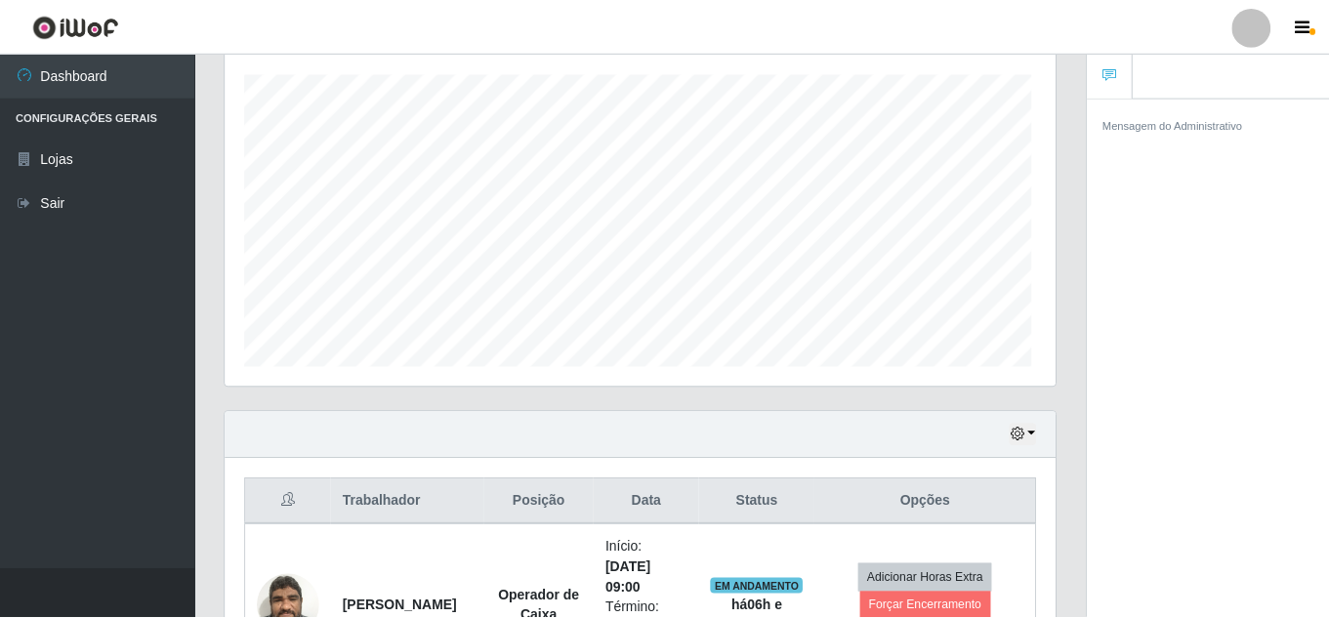
scroll to position [442, 0]
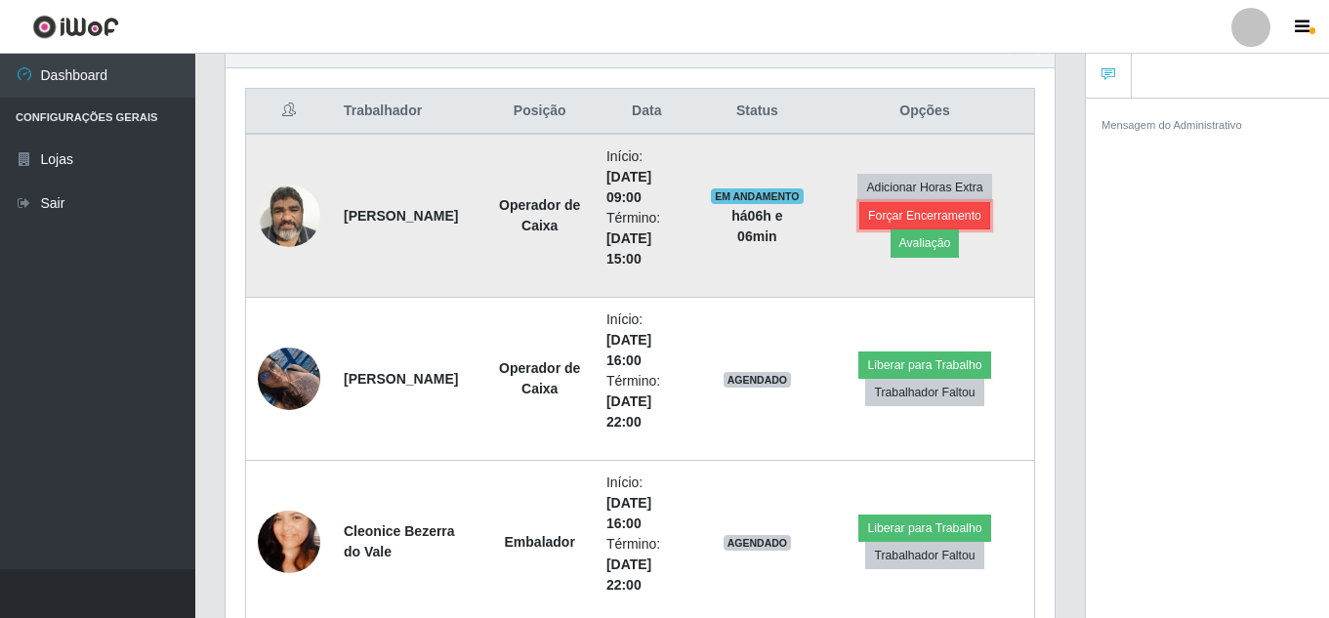
click at [930, 220] on button "Forçar Encerramento" at bounding box center [924, 215] width 131 height 27
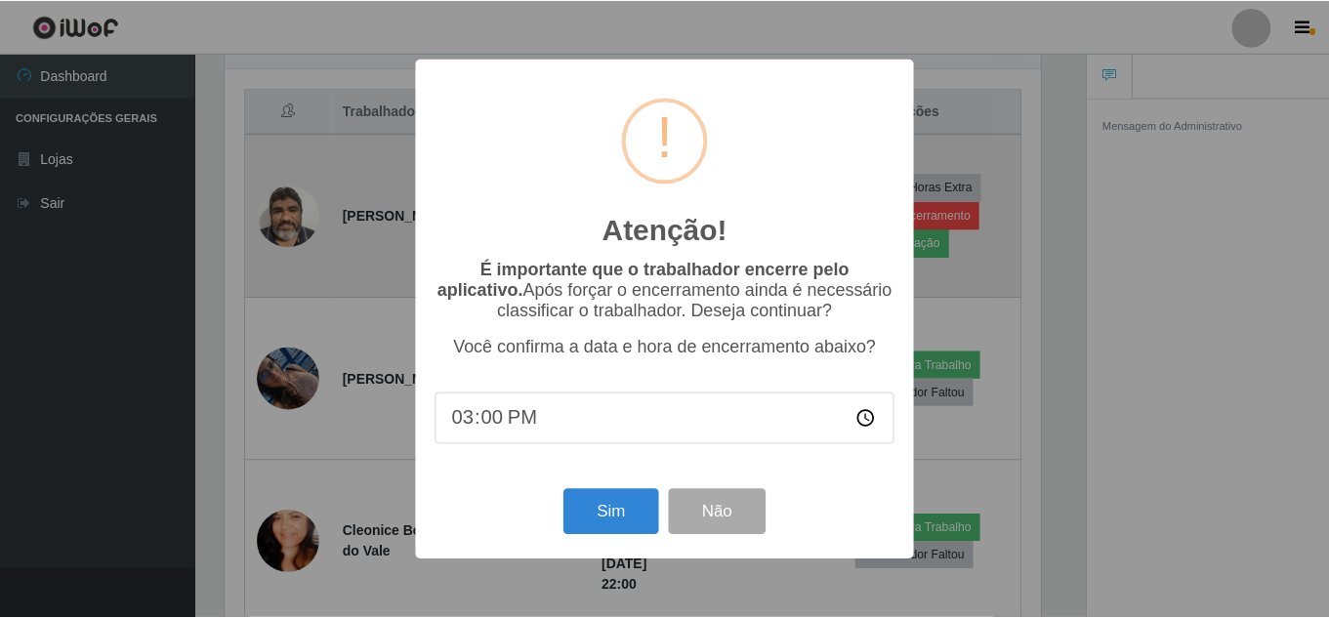
scroll to position [405, 819]
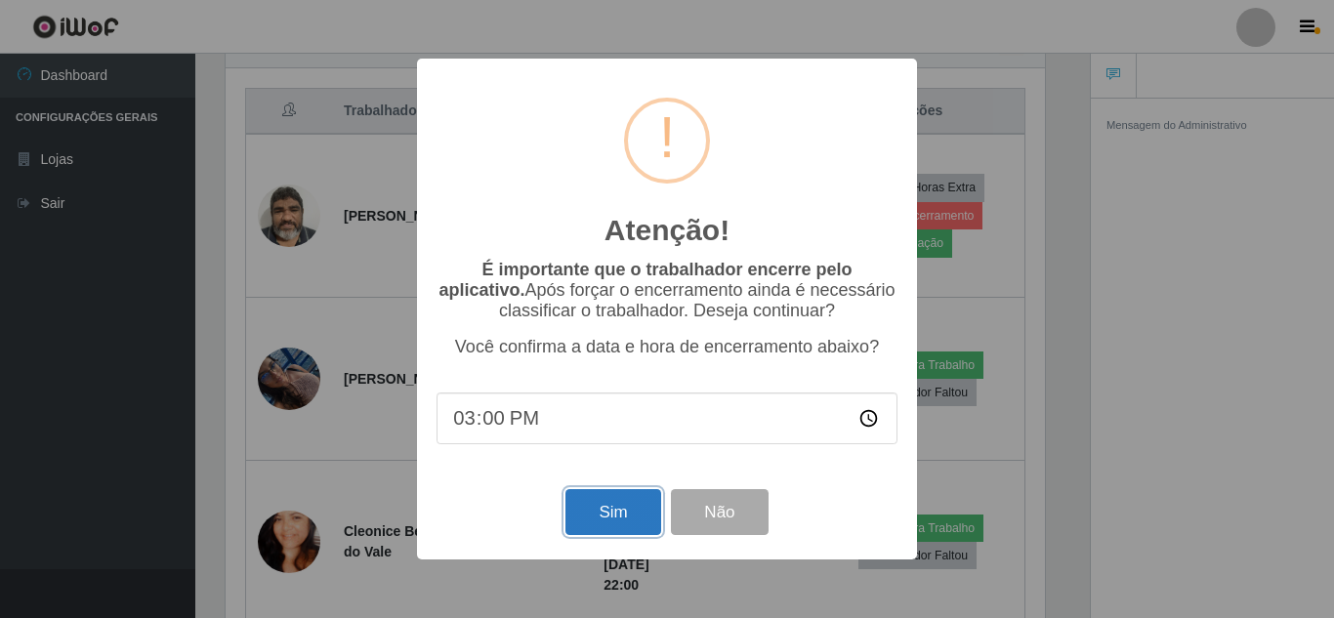
click at [623, 507] on button "Sim" at bounding box center [612, 512] width 95 height 46
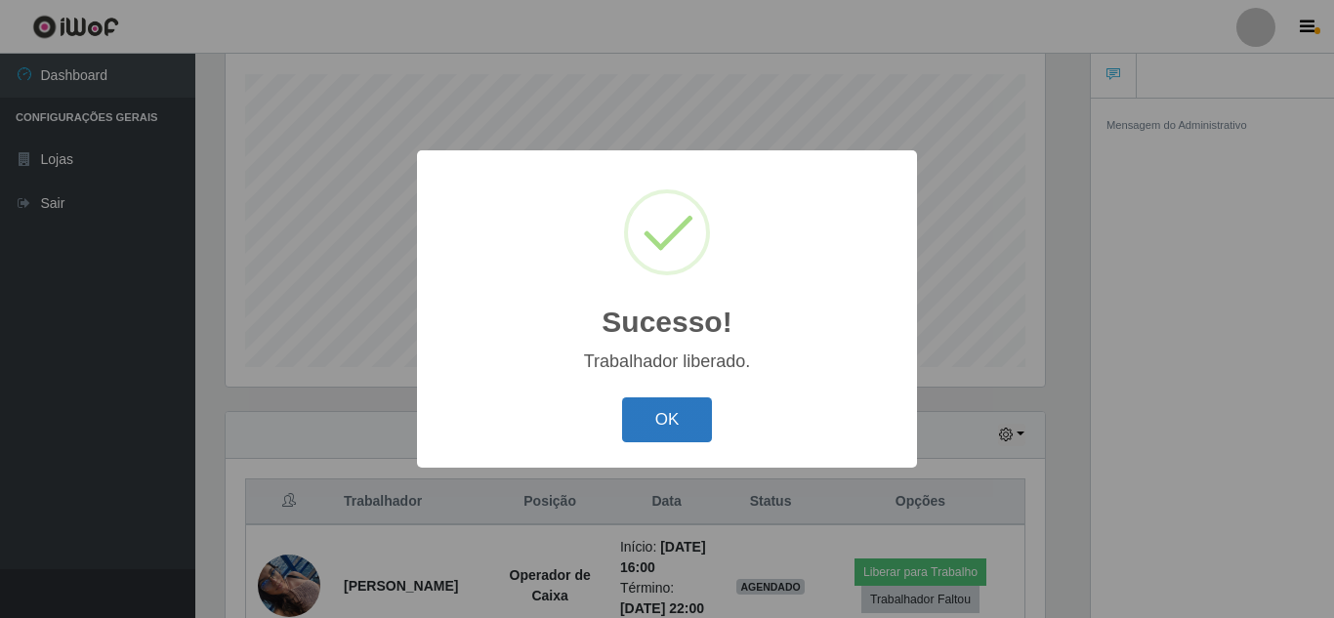
click at [678, 417] on button "OK" at bounding box center [667, 420] width 91 height 46
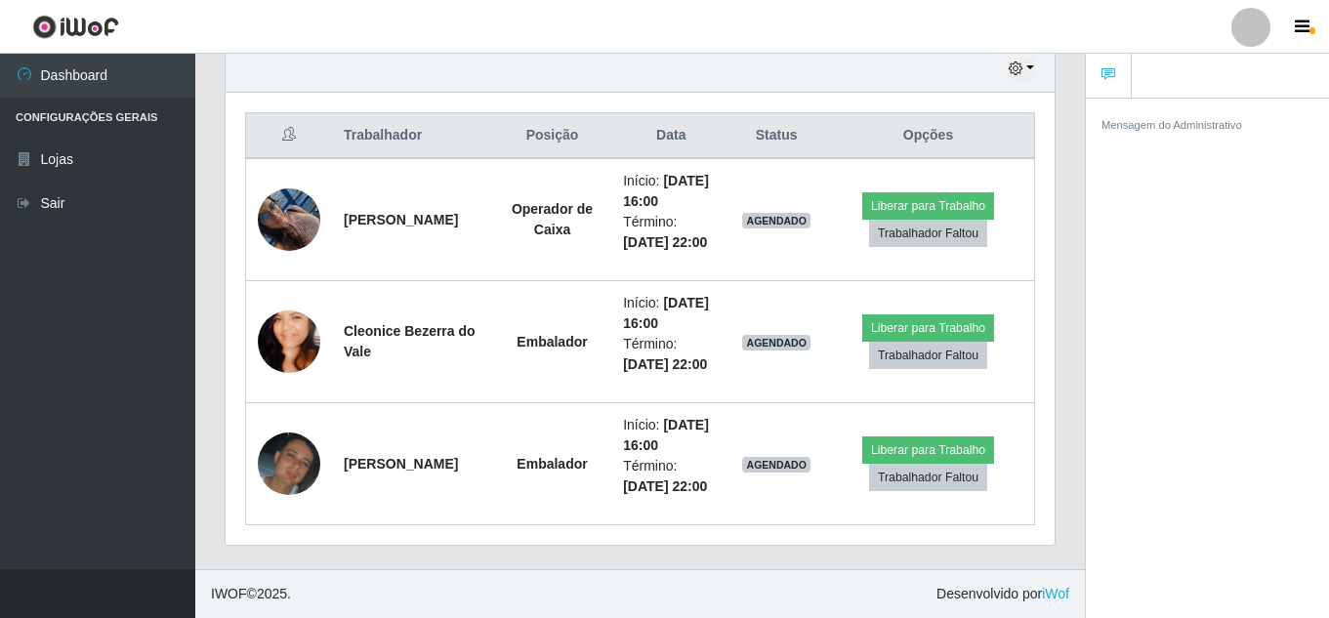
scroll to position [723, 0]
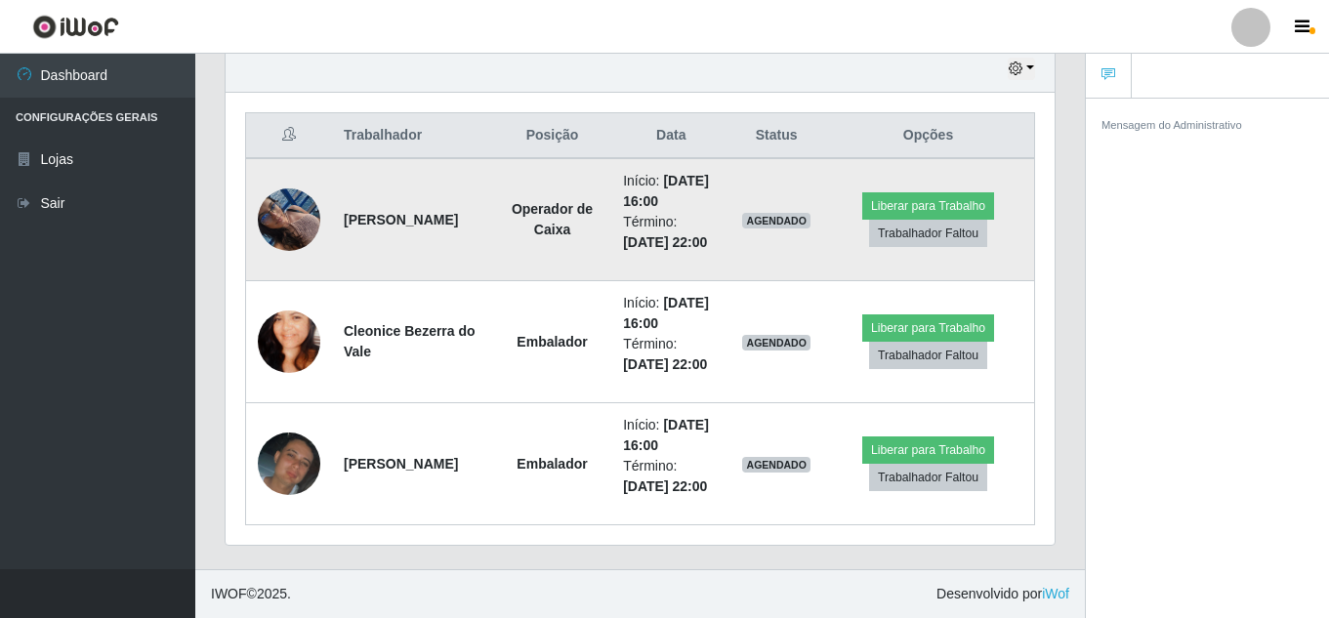
click at [866, 260] on td "Liberar para Trabalho Trabalhador Faltou" at bounding box center [928, 219] width 213 height 123
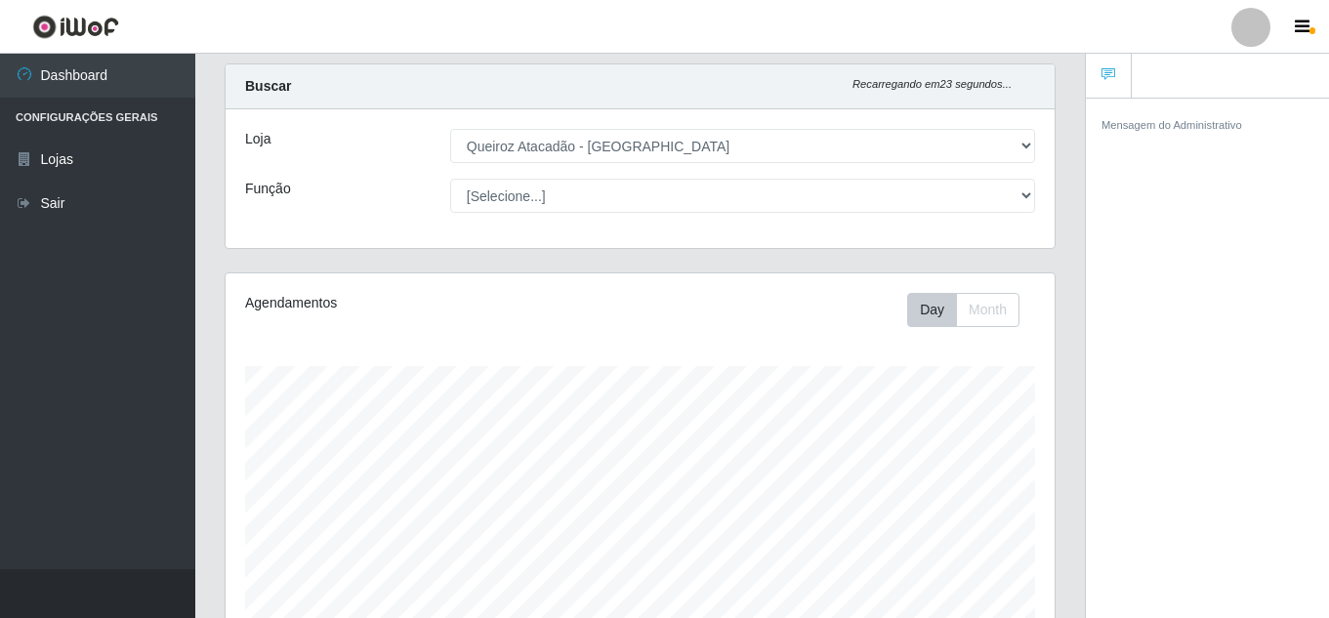
scroll to position [0, 0]
